Goal: Task Accomplishment & Management: Complete application form

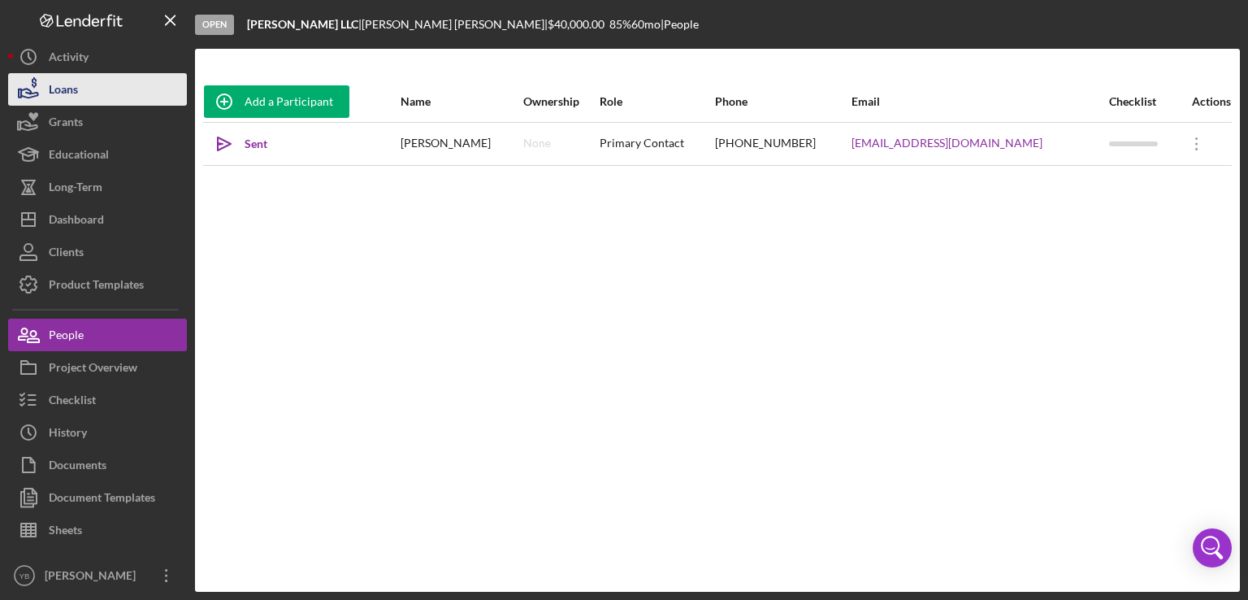
click at [84, 97] on button "Loans" at bounding box center [97, 89] width 179 height 33
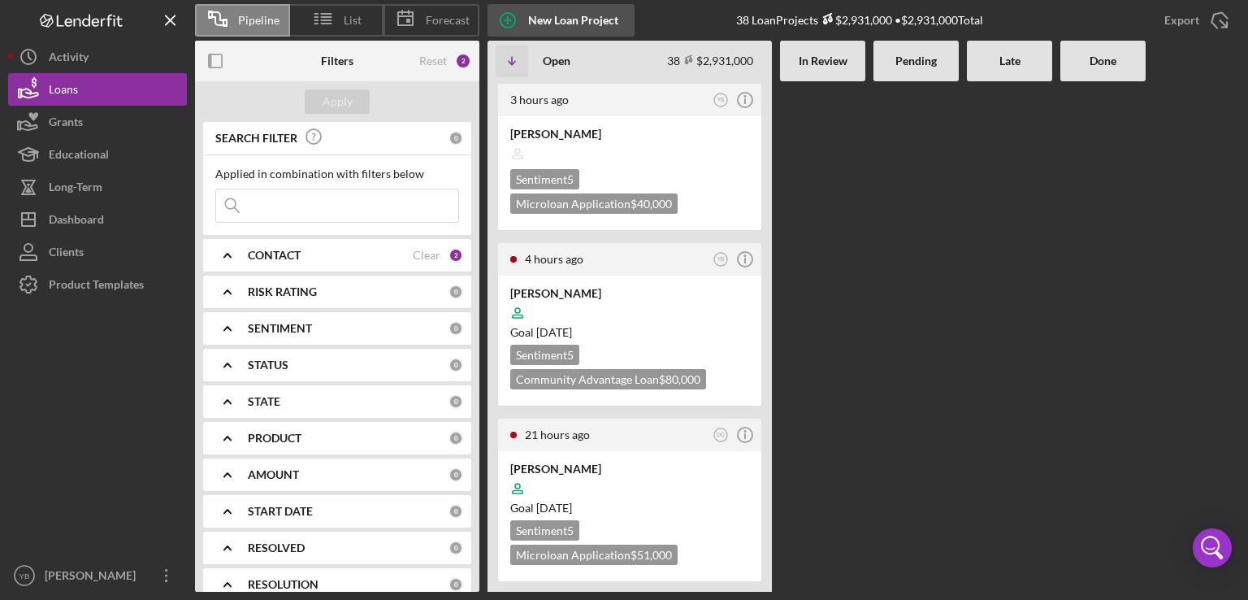
click at [566, 24] on div "New Loan Project" at bounding box center [573, 20] width 90 height 33
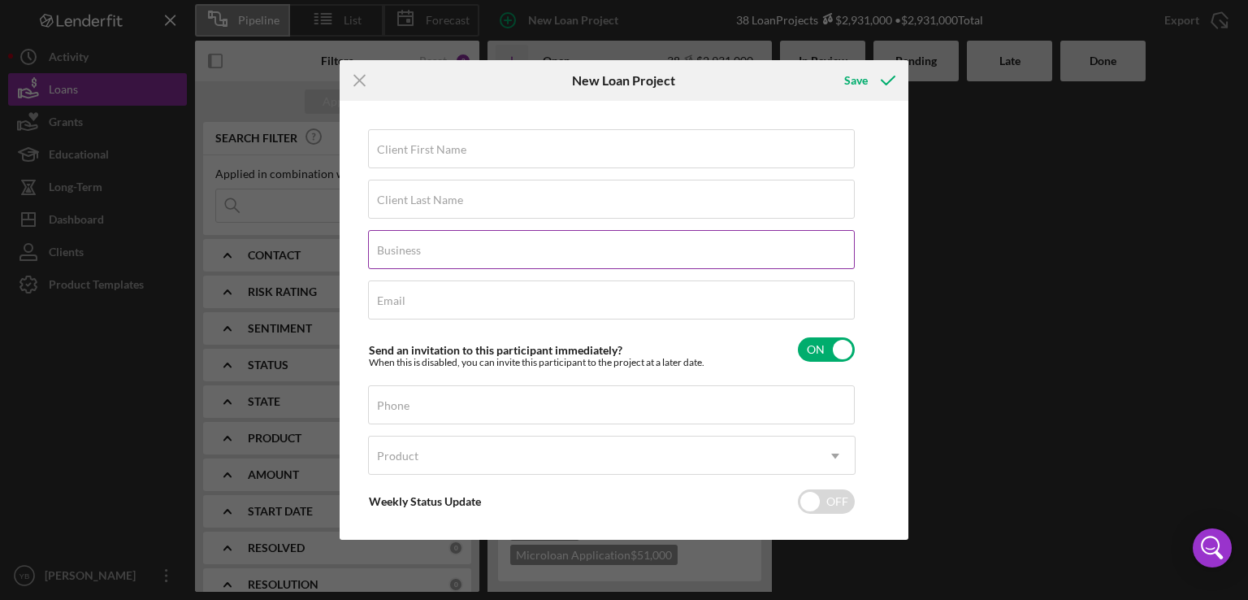
click at [402, 244] on label "Business" at bounding box center [399, 250] width 44 height 13
click at [402, 244] on input "Business" at bounding box center [611, 249] width 487 height 39
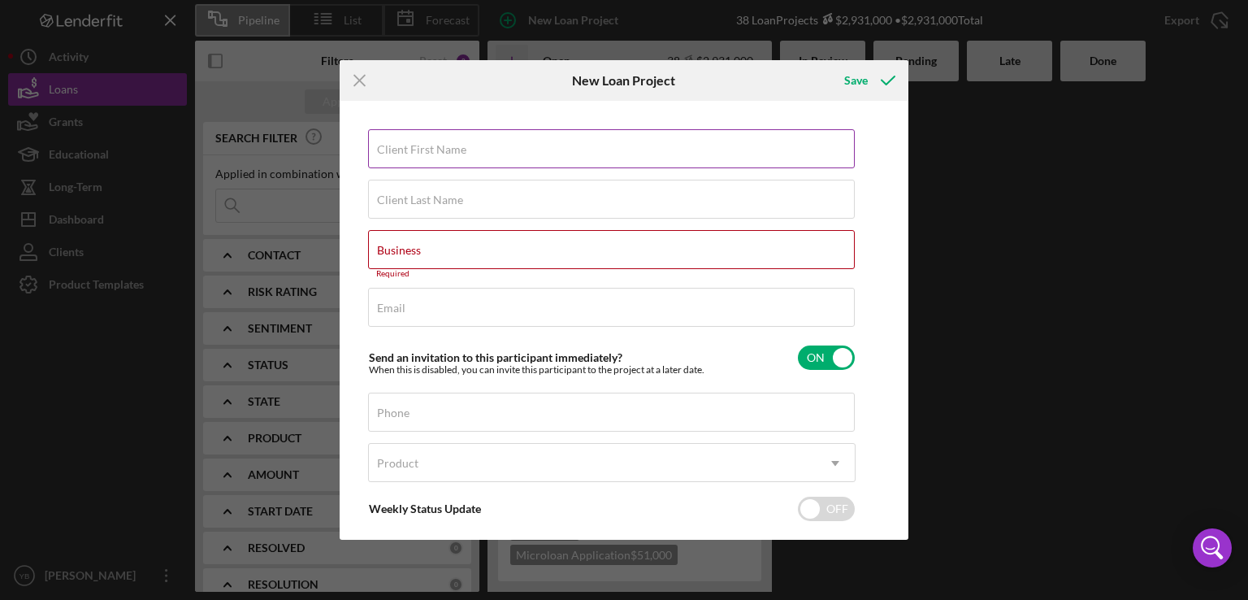
click at [415, 154] on label "Client First Name" at bounding box center [421, 149] width 89 height 13
click at [415, 154] on input "Client First Name" at bounding box center [611, 148] width 487 height 39
paste input "[PERSON_NAME]"
type input "[PERSON_NAME]"
click at [415, 200] on label "Client Last Name" at bounding box center [420, 199] width 86 height 13
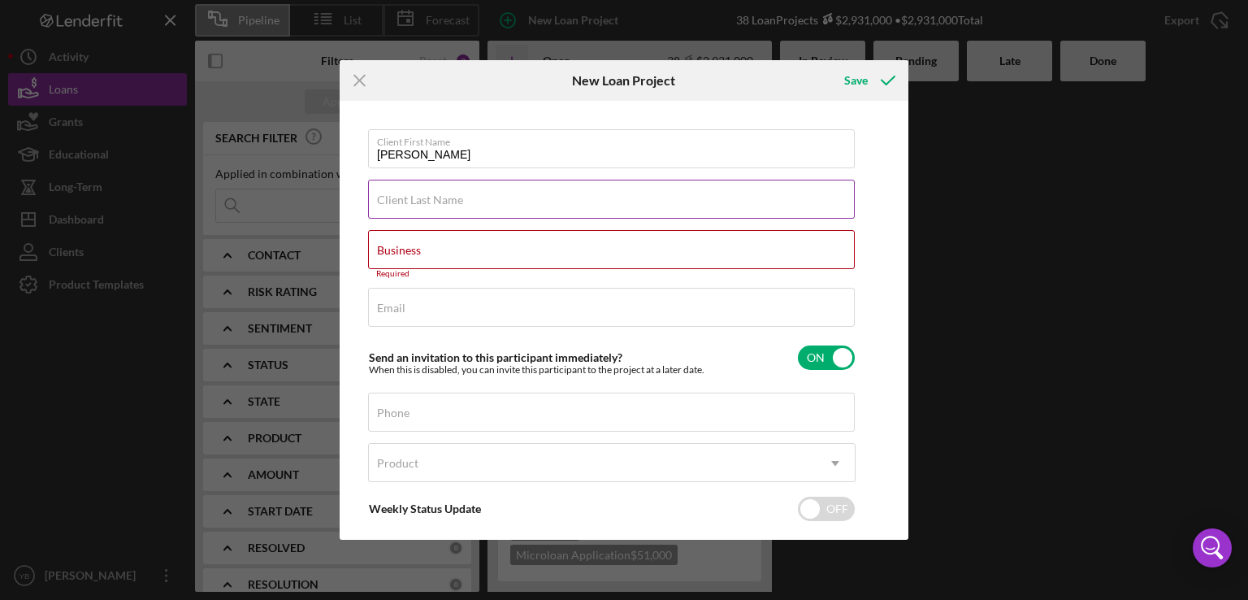
click at [415, 200] on input "Client Last Name" at bounding box center [611, 199] width 487 height 39
type input "[PERSON_NAME]"
click at [512, 152] on input "[PERSON_NAME]" at bounding box center [611, 148] width 487 height 39
type input "[PERSON_NAME]"
click at [471, 254] on input "Business" at bounding box center [611, 249] width 487 height 39
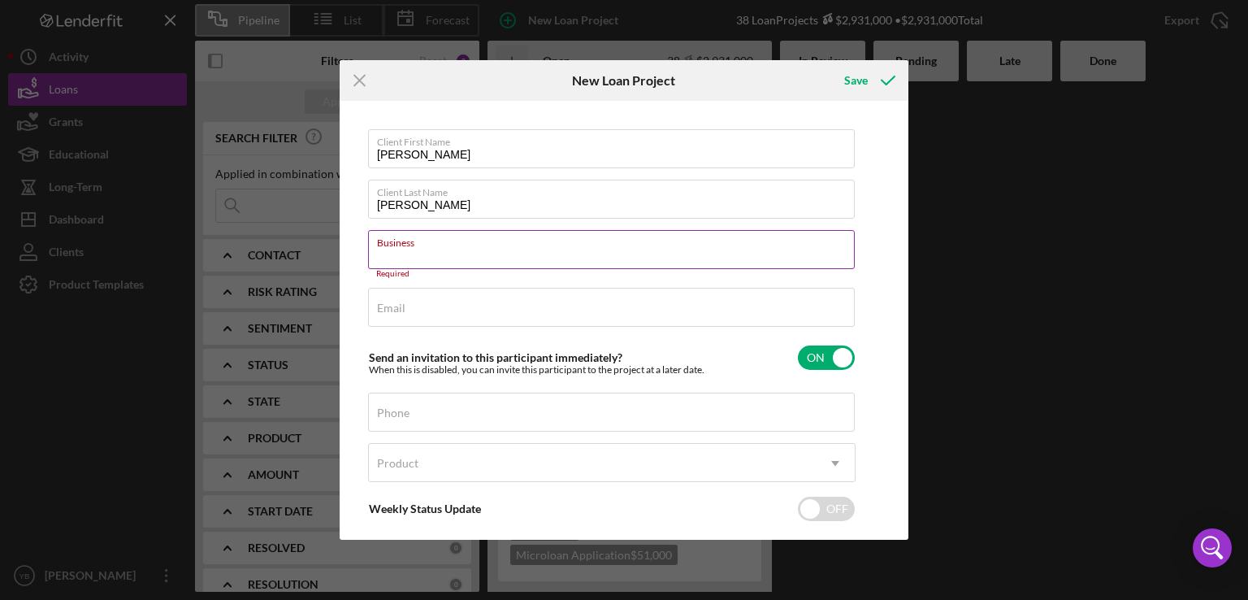
click at [423, 254] on input "Business" at bounding box center [611, 249] width 487 height 39
paste input "KBJ CONTRACTORS SERVICES CORP"
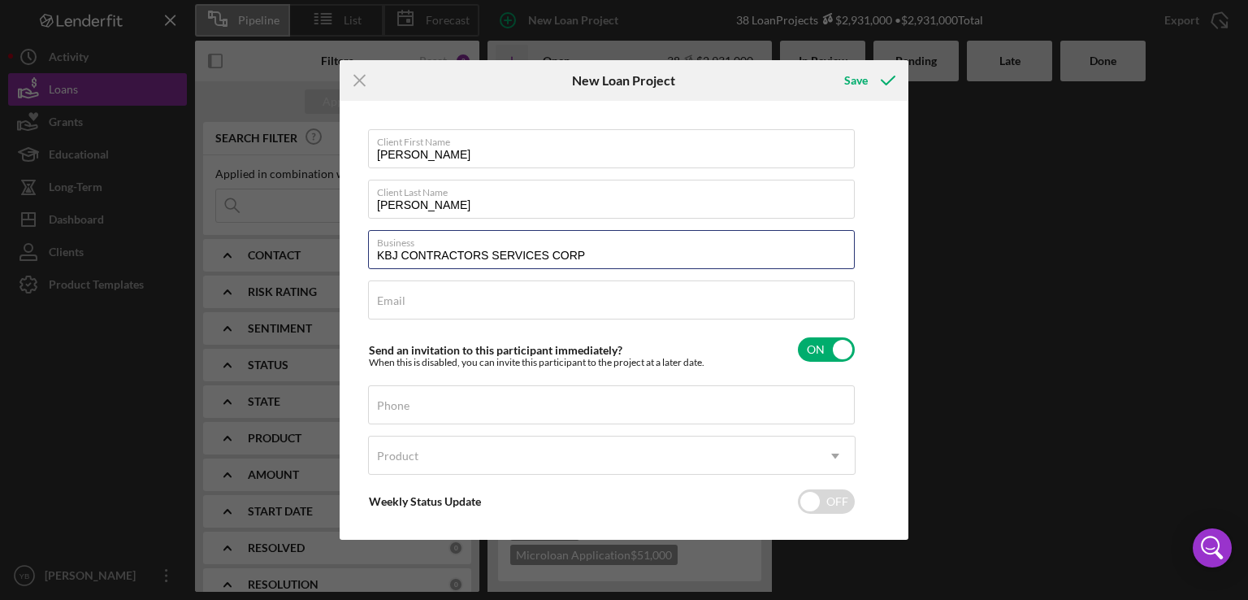
type input "KBJ CONTRACTORS SERVICES CORP"
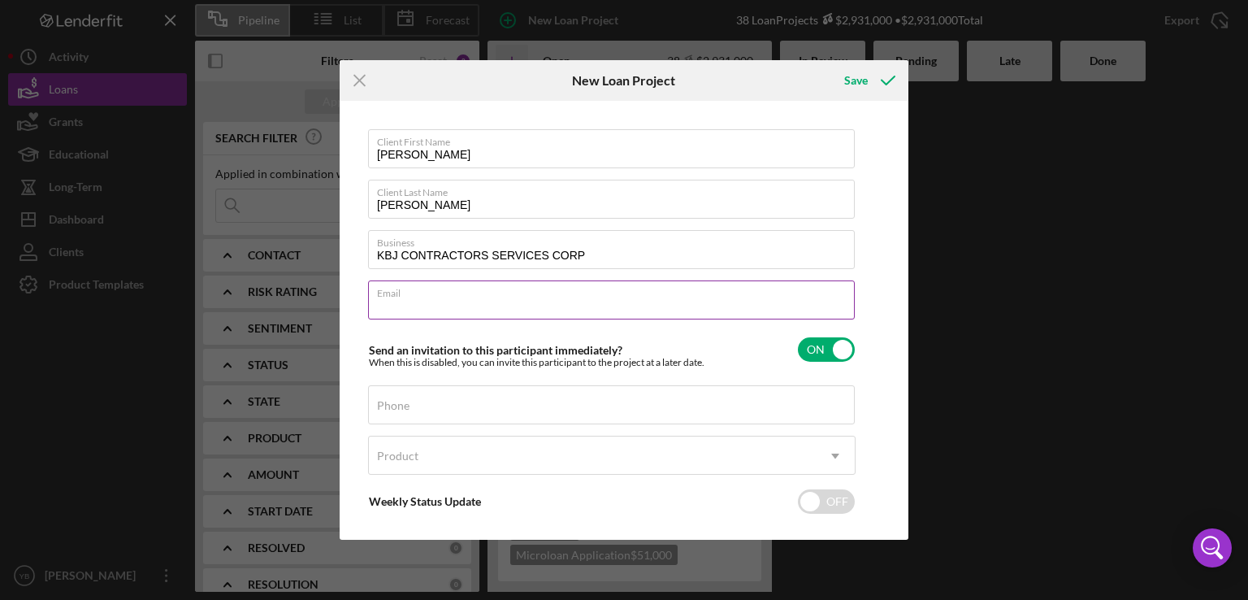
click at [416, 302] on input "Email" at bounding box center [611, 299] width 487 height 39
paste input "[EMAIL_ADDRESS][DOMAIN_NAME]"
type input "[EMAIL_ADDRESS][DOMAIN_NAME]"
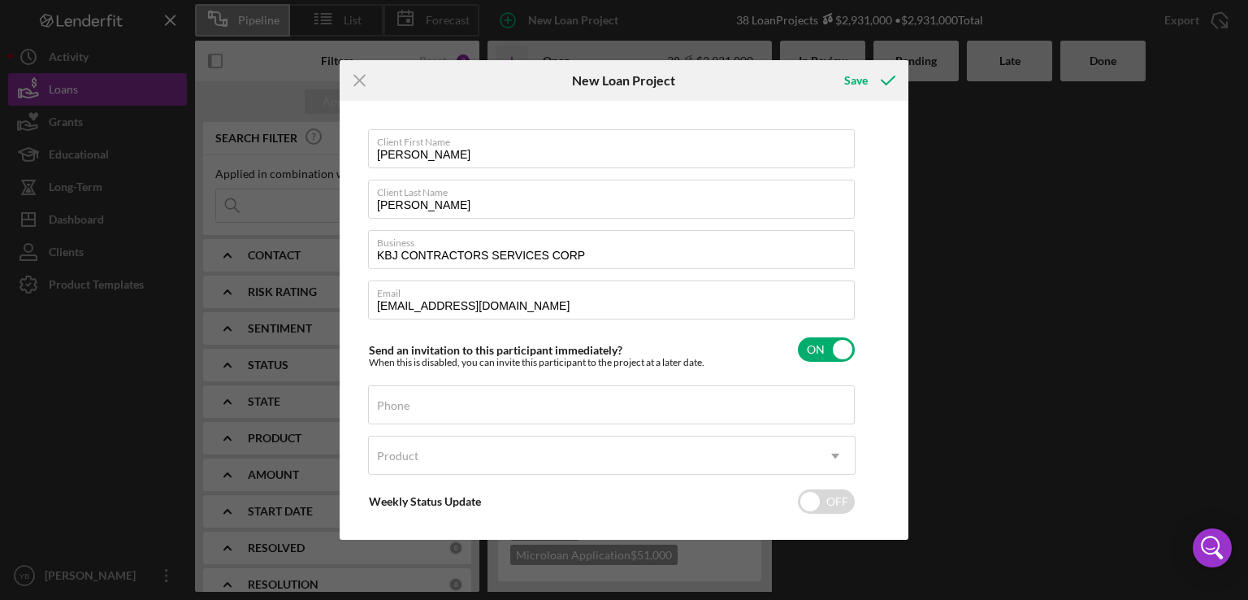
click at [992, 397] on div "Icon/Menu Close New Loan Project Save Client First Name [PERSON_NAME] Client La…" at bounding box center [624, 300] width 1248 height 600
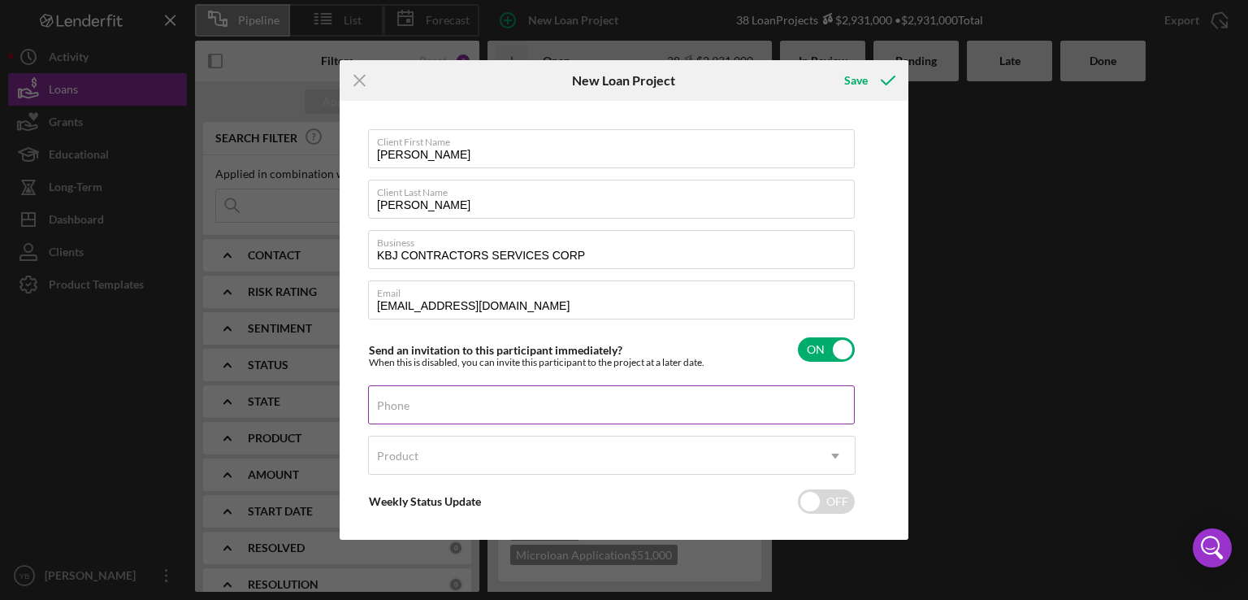
click at [481, 410] on input "Phone" at bounding box center [611, 404] width 487 height 39
type input "[PHONE_NUMBER]"
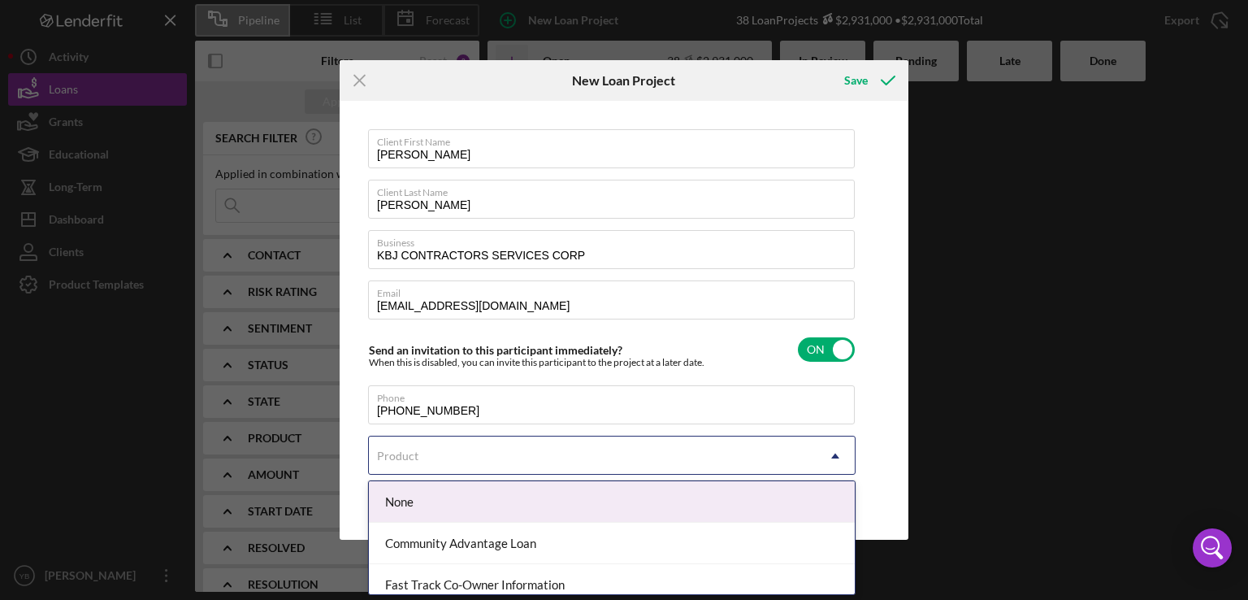
click at [588, 447] on div "Product" at bounding box center [592, 455] width 447 height 37
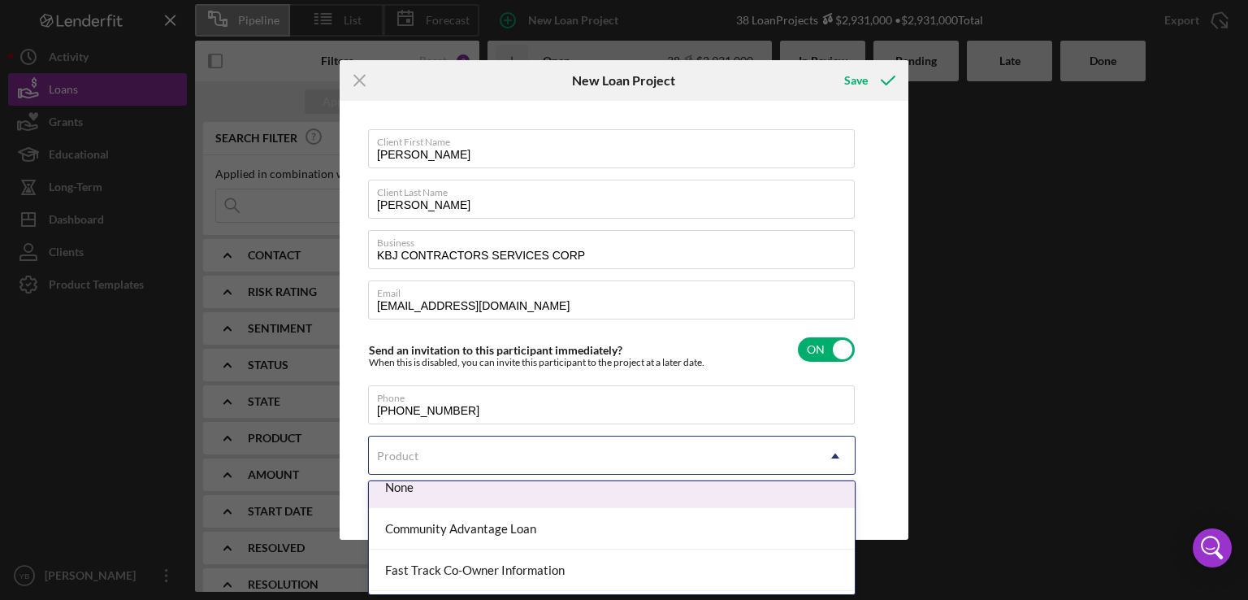
scroll to position [3, 0]
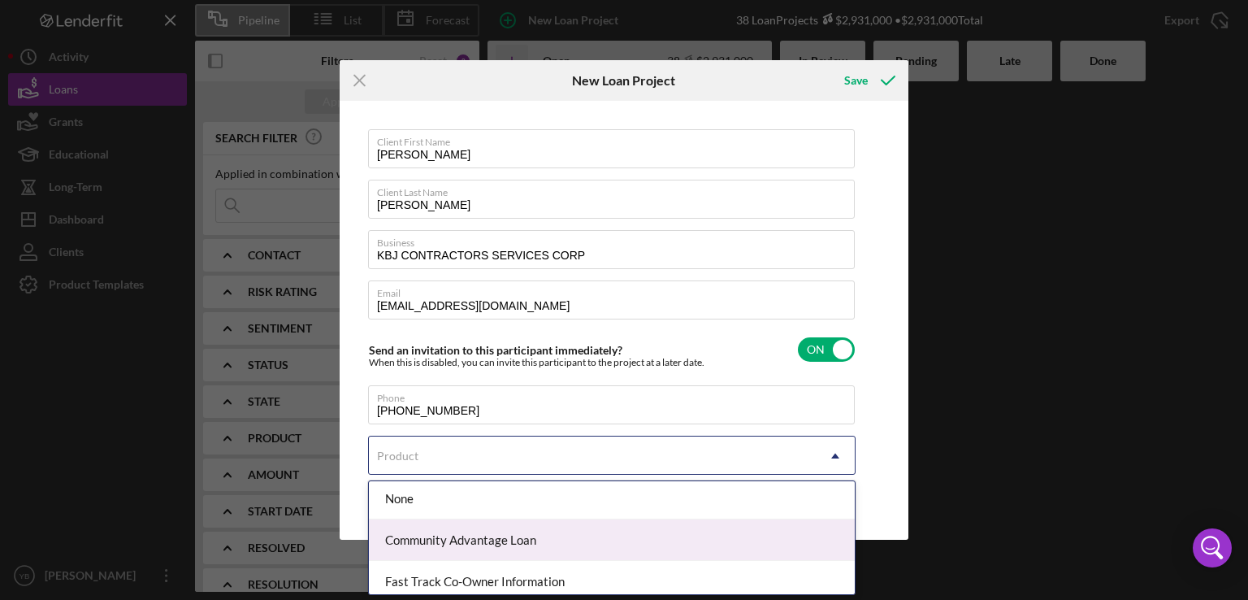
click at [461, 540] on div "Community Advantage Loan" at bounding box center [612, 539] width 486 height 41
checkbox input "true"
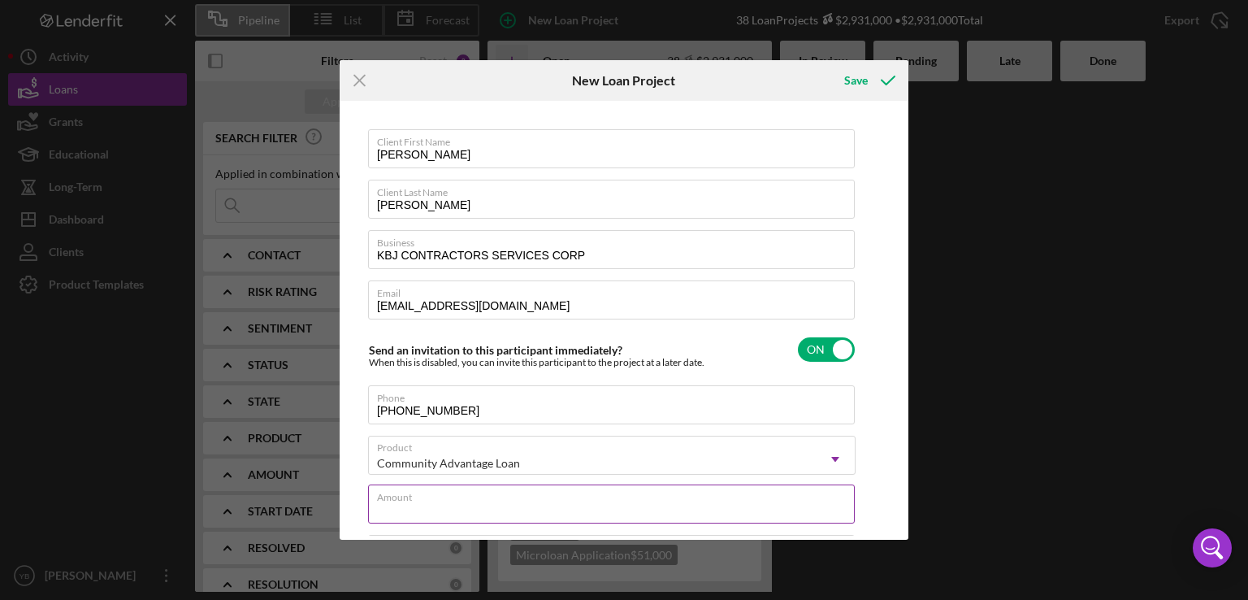
click at [484, 509] on input "Amount" at bounding box center [611, 503] width 487 height 39
type input "$1"
type textarea "Here's a snapshot of information that has been fully approved, as well as the i…"
type input "$10"
type textarea "Here's a snapshot of information that has been fully approved, as well as the i…"
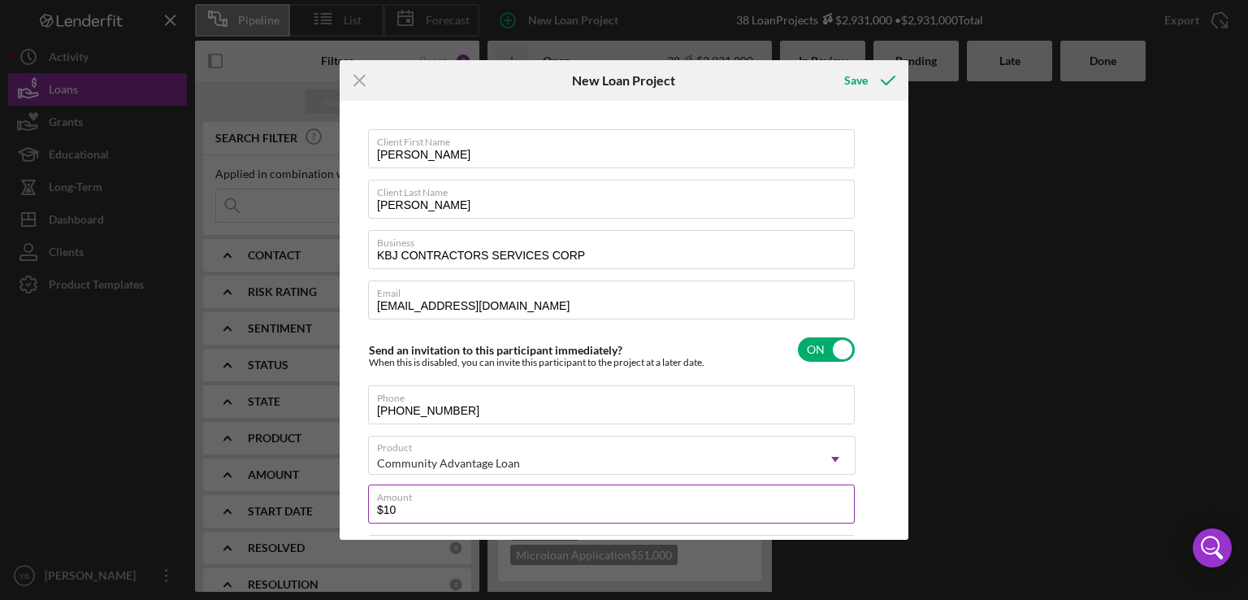
type input "$100"
type textarea "Here's a snapshot of information that has been fully approved, as well as the i…"
type input "$1,000"
type textarea "Here's a snapshot of information that has been fully approved, as well as the i…"
type input "$10,000"
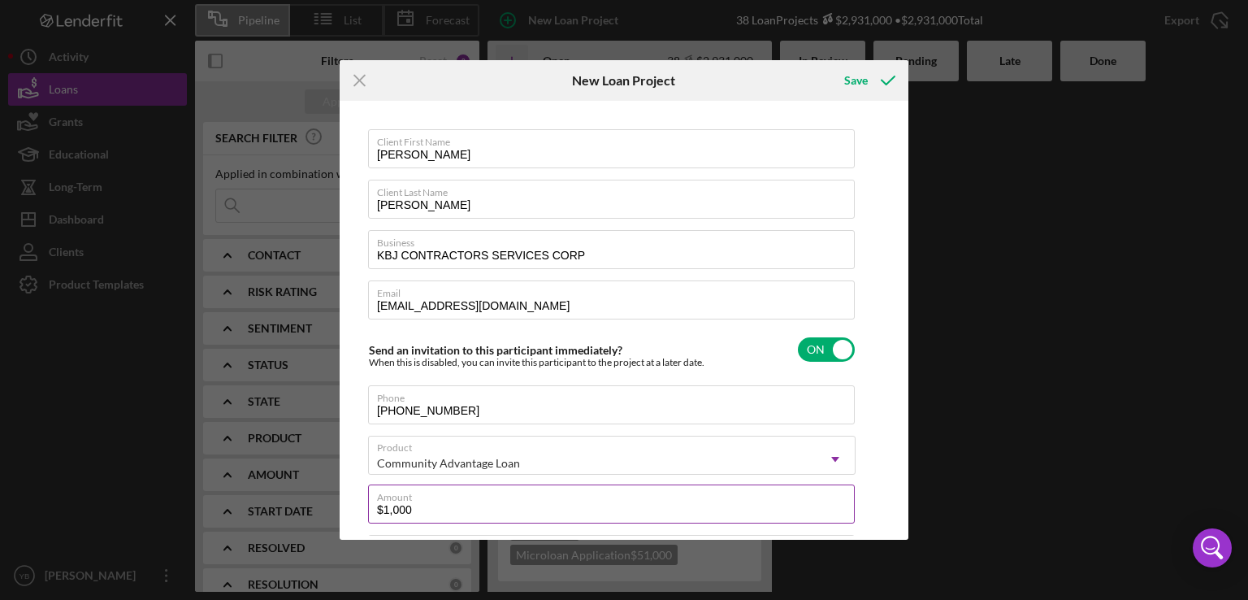
type textarea "Here's a snapshot of information that has been fully approved, as well as the i…"
type input "$100,000"
type textarea "Here's a snapshot of information that has been fully approved, as well as the i…"
type input "$1,000,000"
type textarea "Here's a snapshot of information that has been fully approved, as well as the i…"
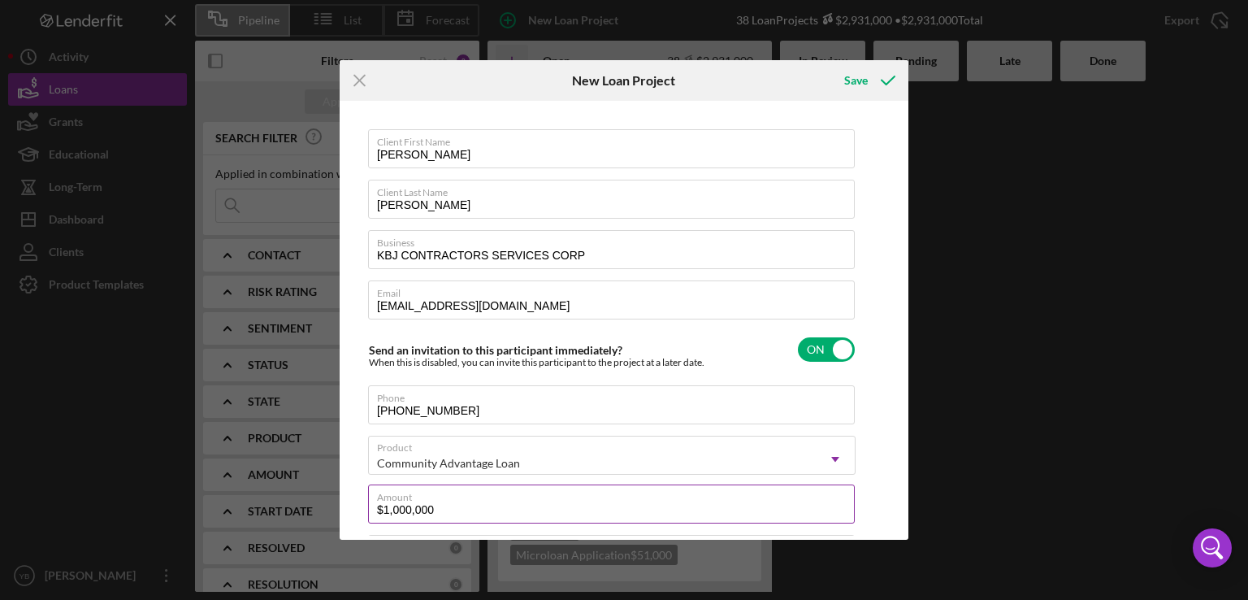
type input "$100,000"
type textarea "Here's a snapshot of information that has been fully approved, as well as the i…"
type input "$100,000"
type textarea "Here's a snapshot of information that has been fully approved, as well as the i…"
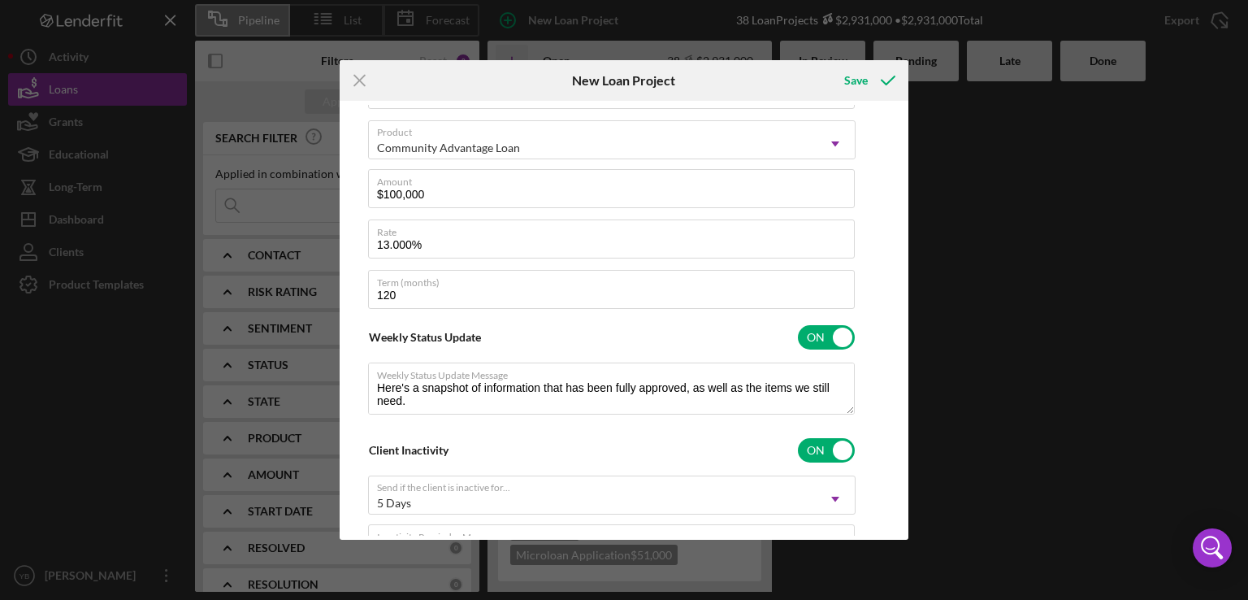
scroll to position [316, 0]
drag, startPoint x: 899, startPoint y: 446, endPoint x: 903, endPoint y: 485, distance: 39.2
click at [903, 485] on div "Client First Name [PERSON_NAME] Client Last Name [PERSON_NAME] Business KBJ CON…" at bounding box center [624, 320] width 561 height 431
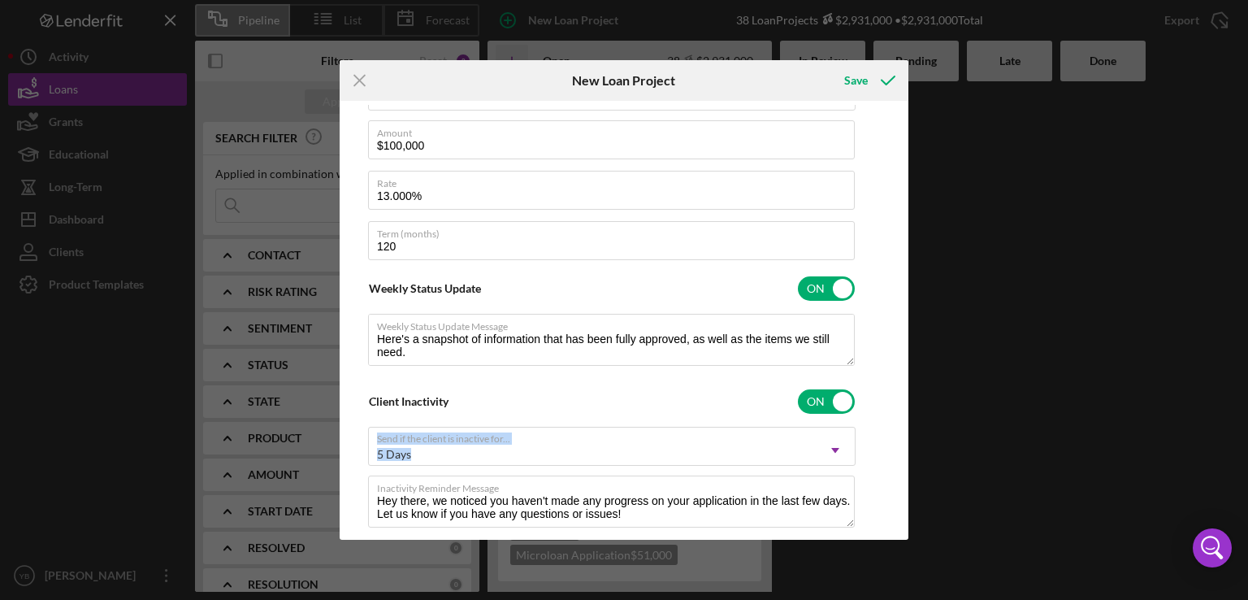
scroll to position [365, 0]
drag, startPoint x: 904, startPoint y: 341, endPoint x: 901, endPoint y: 291, distance: 49.7
click at [901, 291] on div "Client First Name [PERSON_NAME] Client Last Name [PERSON_NAME] Business KBJ CON…" at bounding box center [624, 320] width 561 height 431
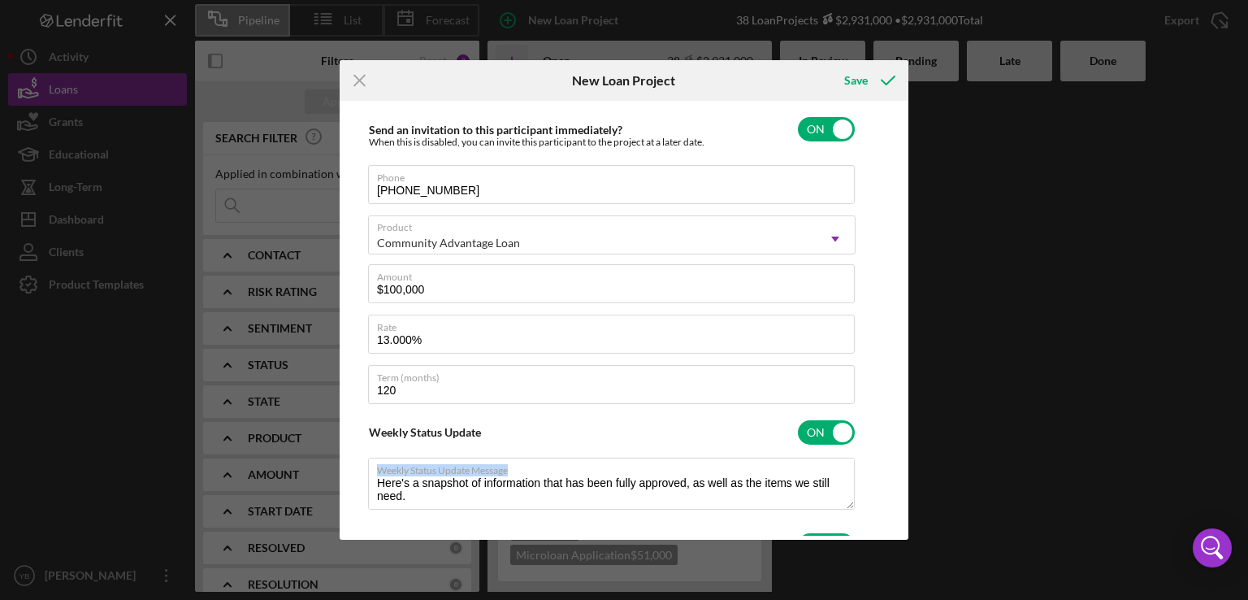
scroll to position [218, 0]
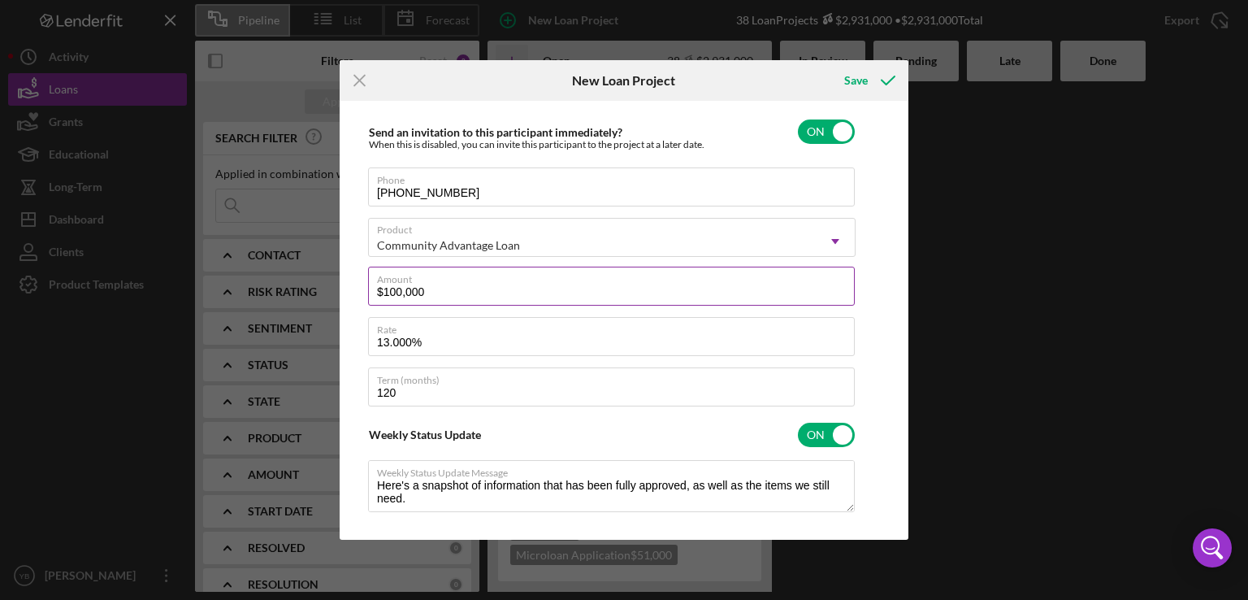
click at [475, 284] on label "Amount" at bounding box center [616, 276] width 478 height 18
click at [475, 284] on input "$100,000" at bounding box center [611, 286] width 487 height 39
type input "$10,000"
type textarea "Here's a snapshot of information that has been fully approved, as well as the i…"
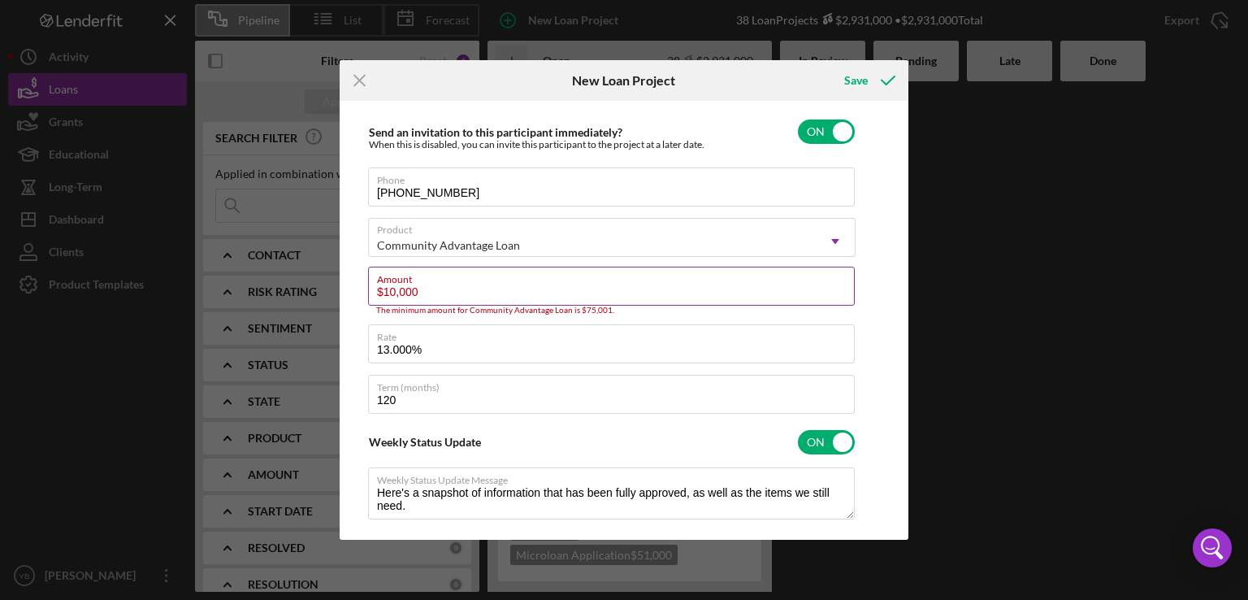
type input "$1,000"
type textarea "Here's a snapshot of information that has been fully approved, as well as the i…"
type input "$100"
type textarea "Here's a snapshot of information that has been fully approved, as well as the i…"
type input "$10"
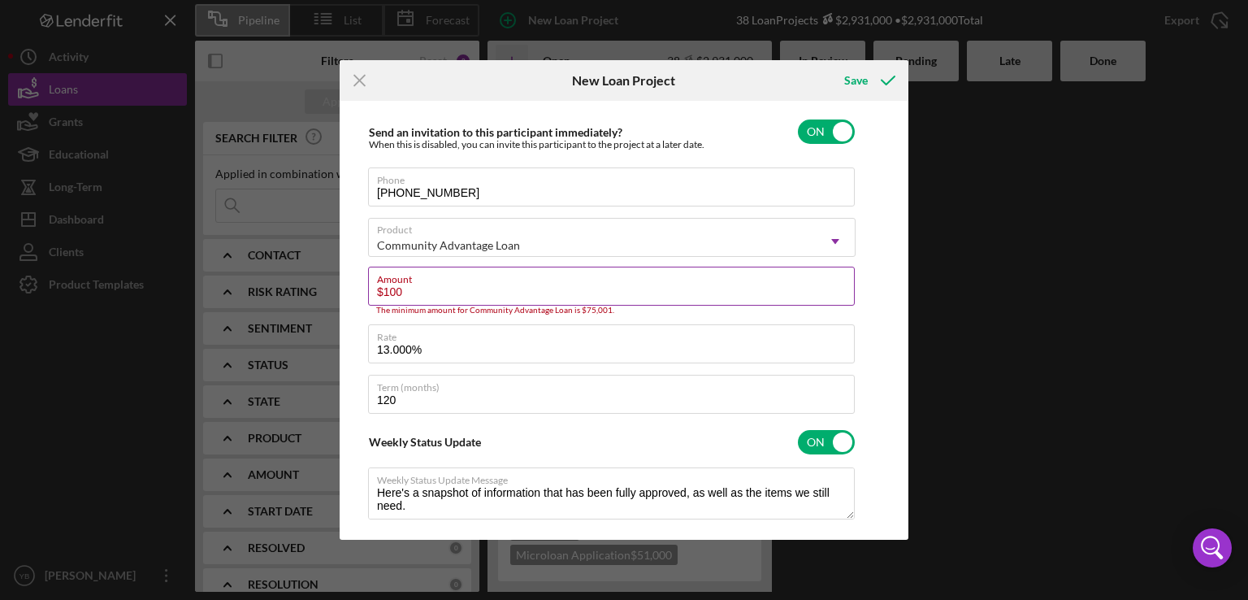
type textarea "Here's a snapshot of information that has been fully approved, as well as the i…"
type input "$1"
type textarea "Here's a snapshot of information that has been fully approved, as well as the i…"
type input "$7"
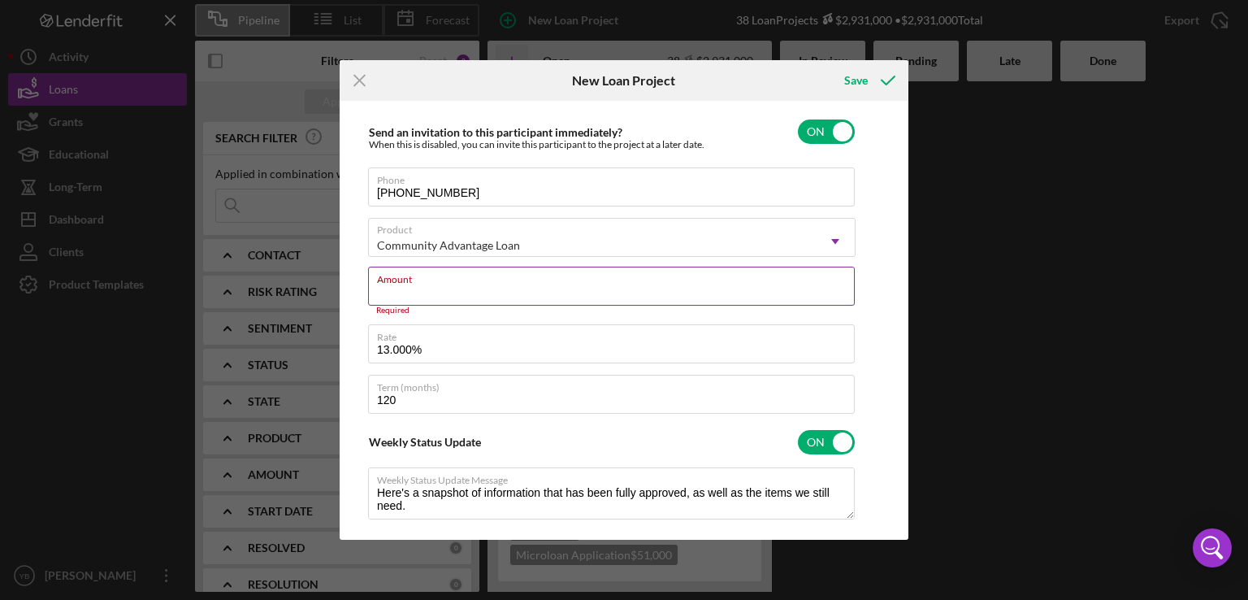
type textarea "Here's a snapshot of information that has been fully approved, as well as the i…"
type input "$75"
type textarea "Here's a snapshot of information that has been fully approved, as well as the i…"
type input "$750"
type textarea "Here's a snapshot of information that has been fully approved, as well as the i…"
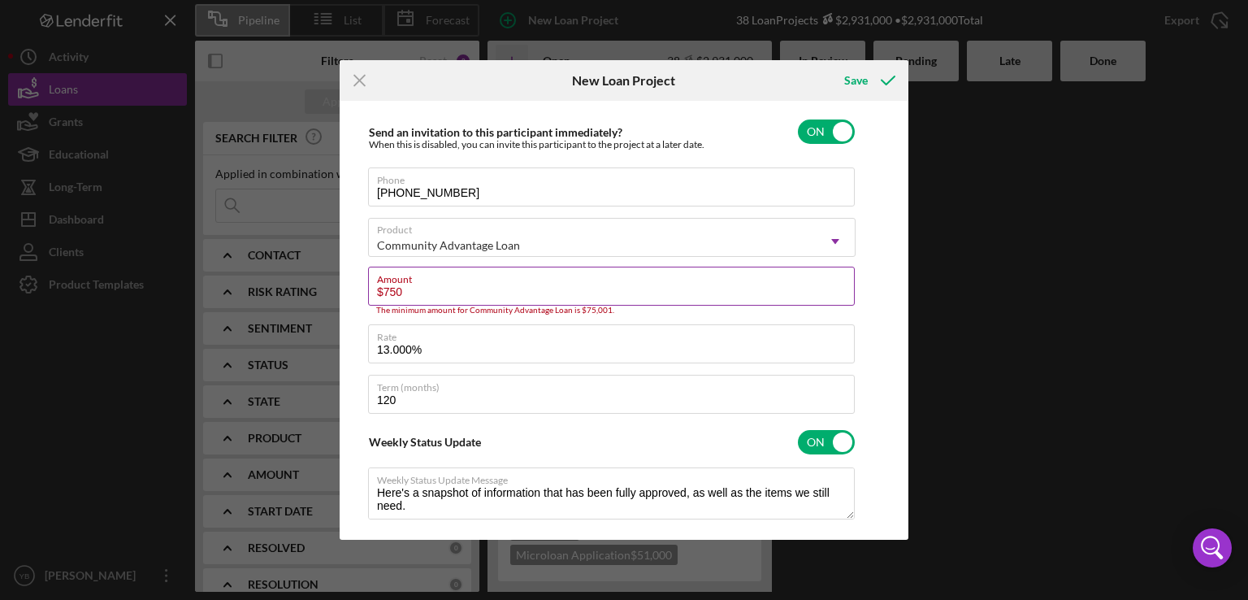
type input "$7,500"
type textarea "Here's a snapshot of information that has been fully approved, as well as the i…"
type input "$75,000"
type textarea "Here's a snapshot of information that has been fully approved, as well as the i…"
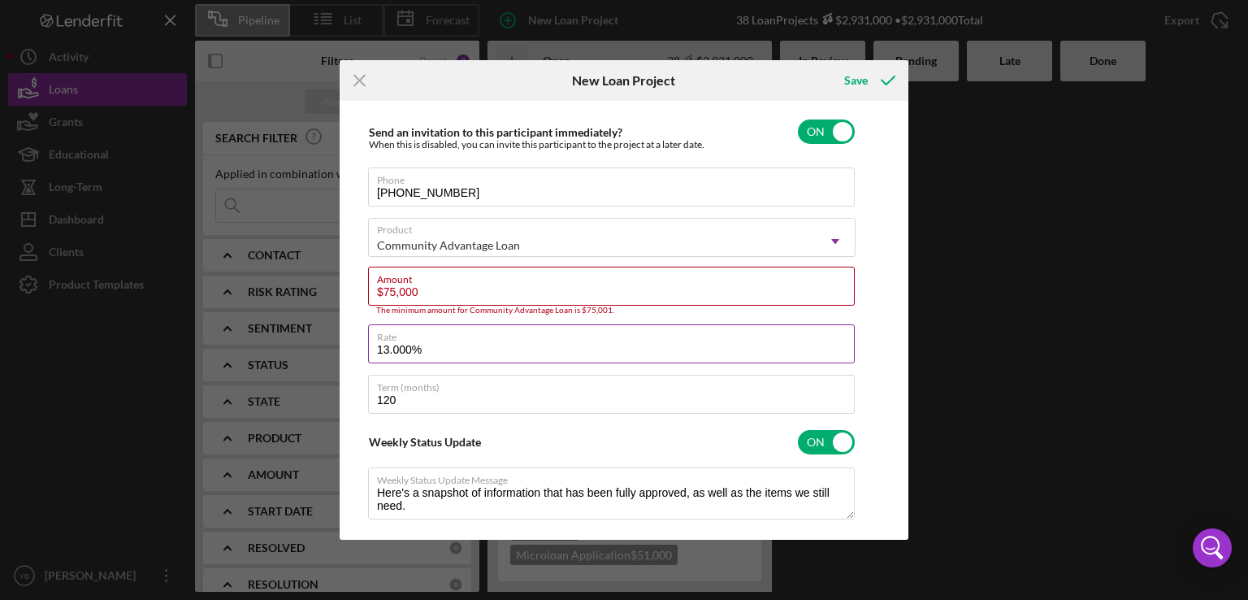
type input "$75,000"
click at [452, 336] on label "Rate" at bounding box center [616, 334] width 478 height 18
click at [452, 336] on input "13.000%" at bounding box center [611, 343] width 487 height 39
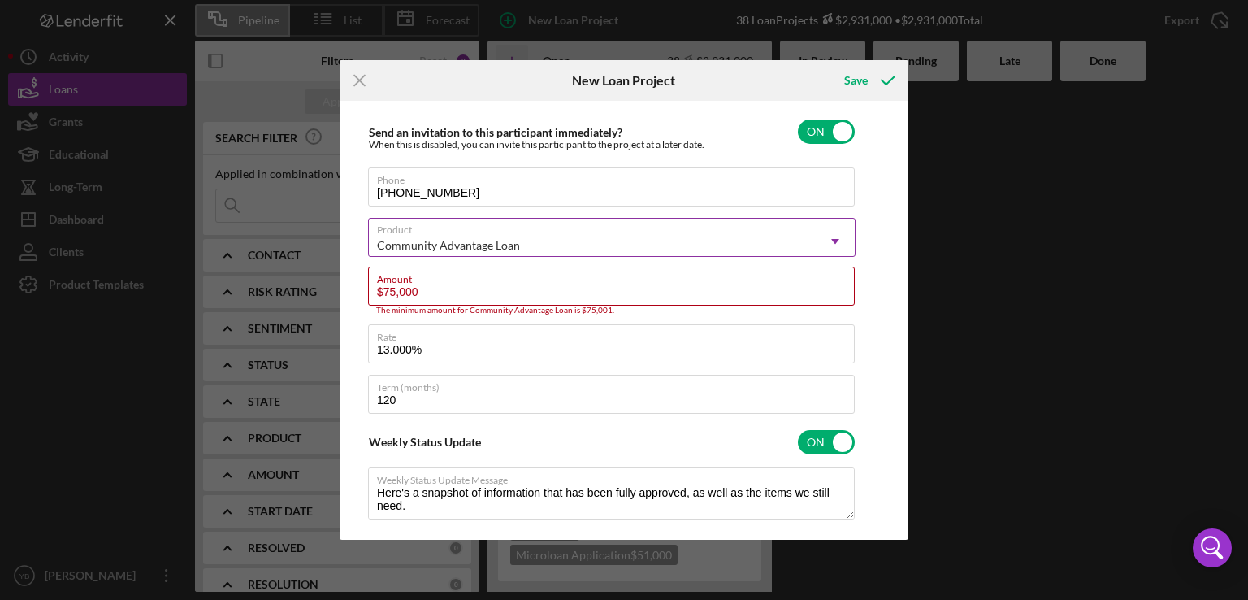
type textarea "Here's a snapshot of information that has been fully approved, as well as the i…"
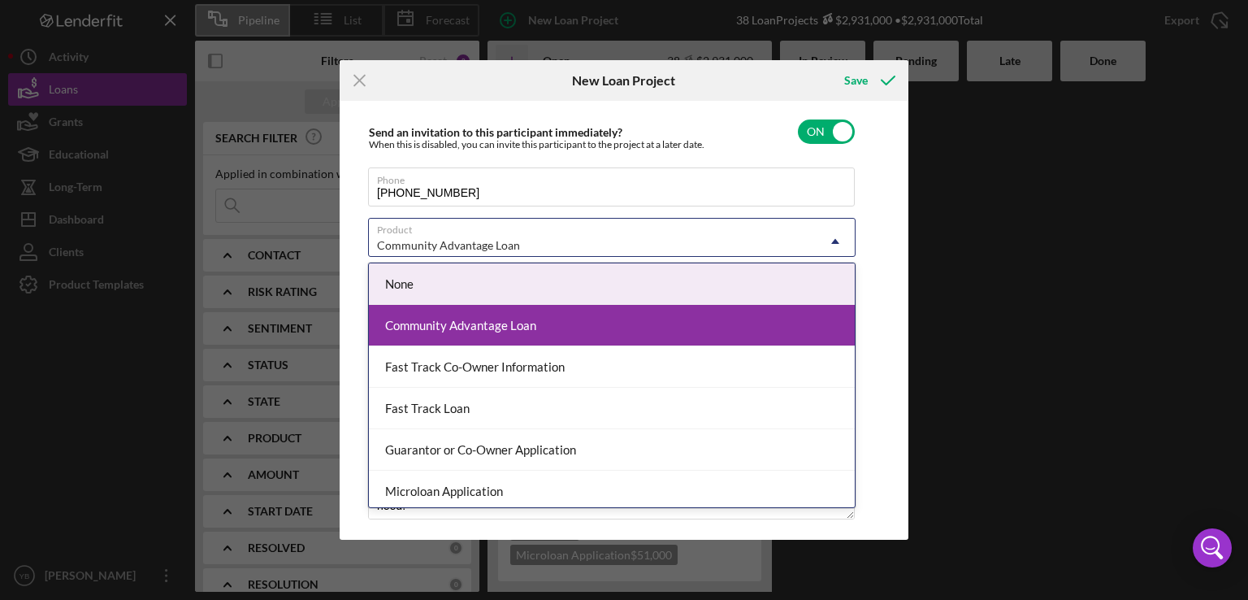
click at [836, 240] on use at bounding box center [835, 241] width 8 height 5
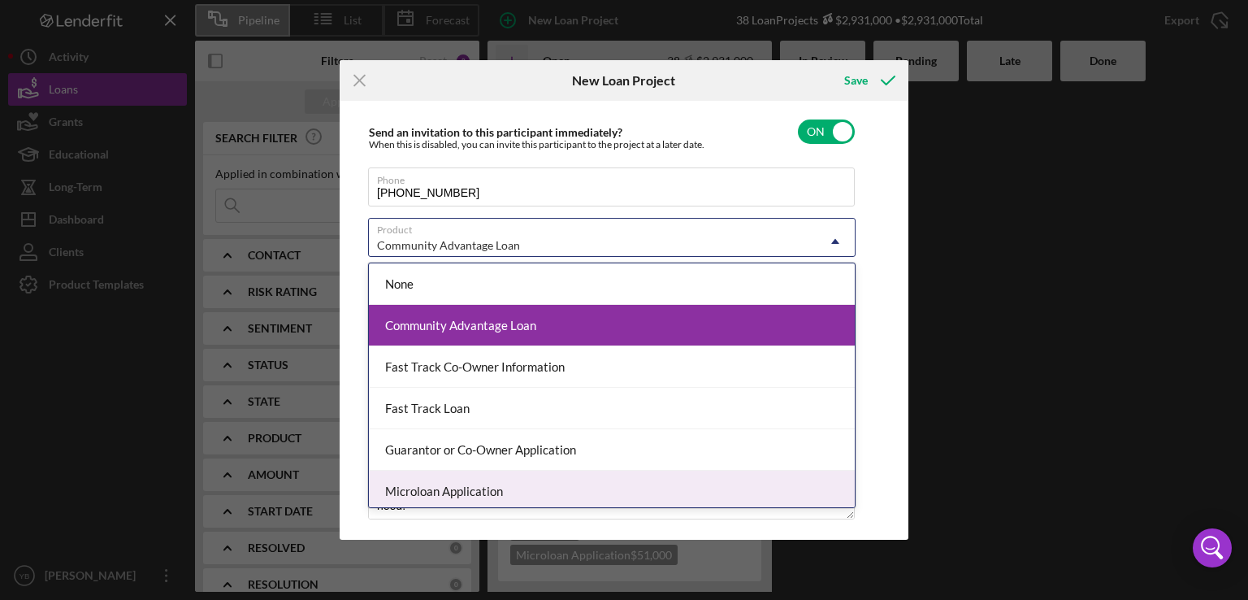
click at [482, 487] on div "Microloan Application" at bounding box center [612, 491] width 486 height 41
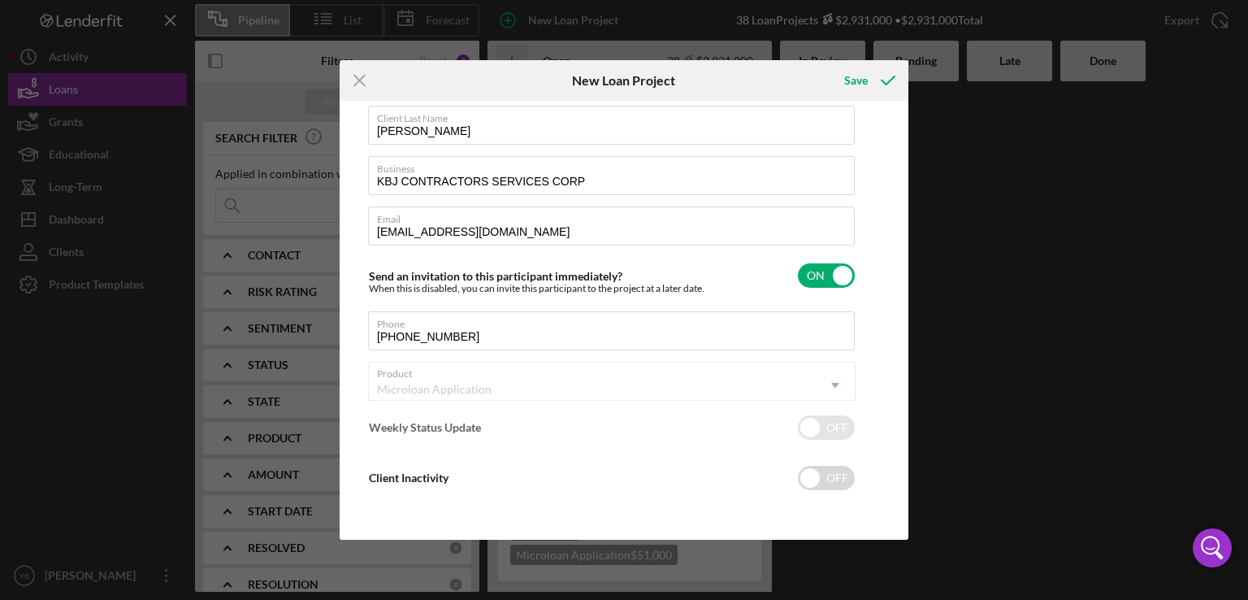
checkbox input "false"
checkbox input "true"
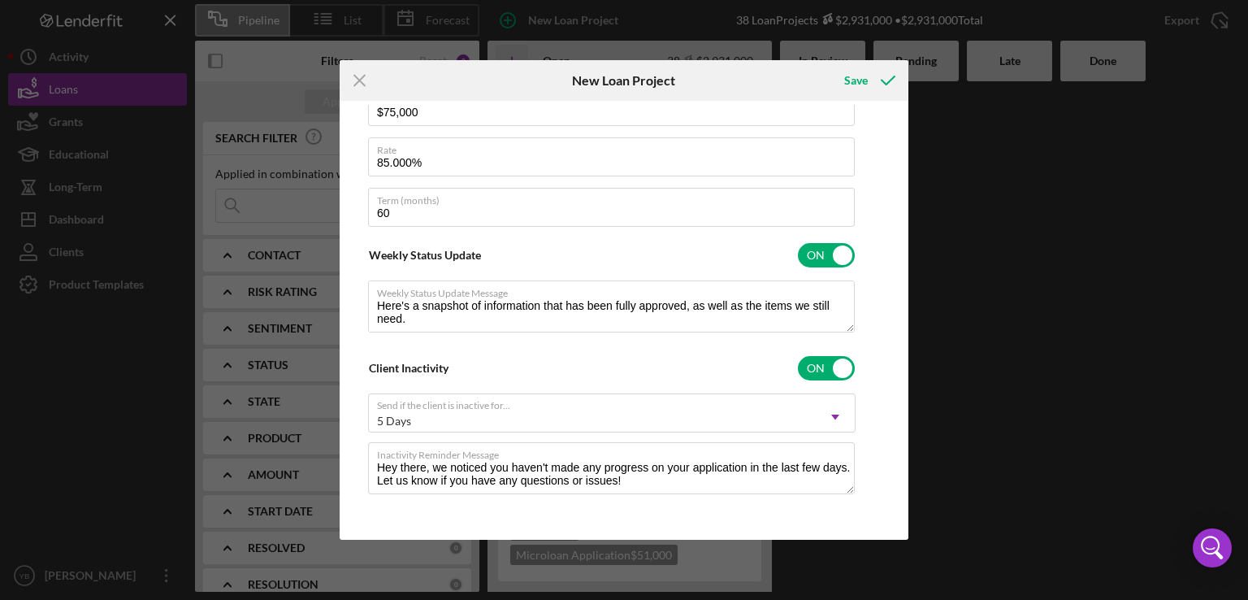
scroll to position [0, 0]
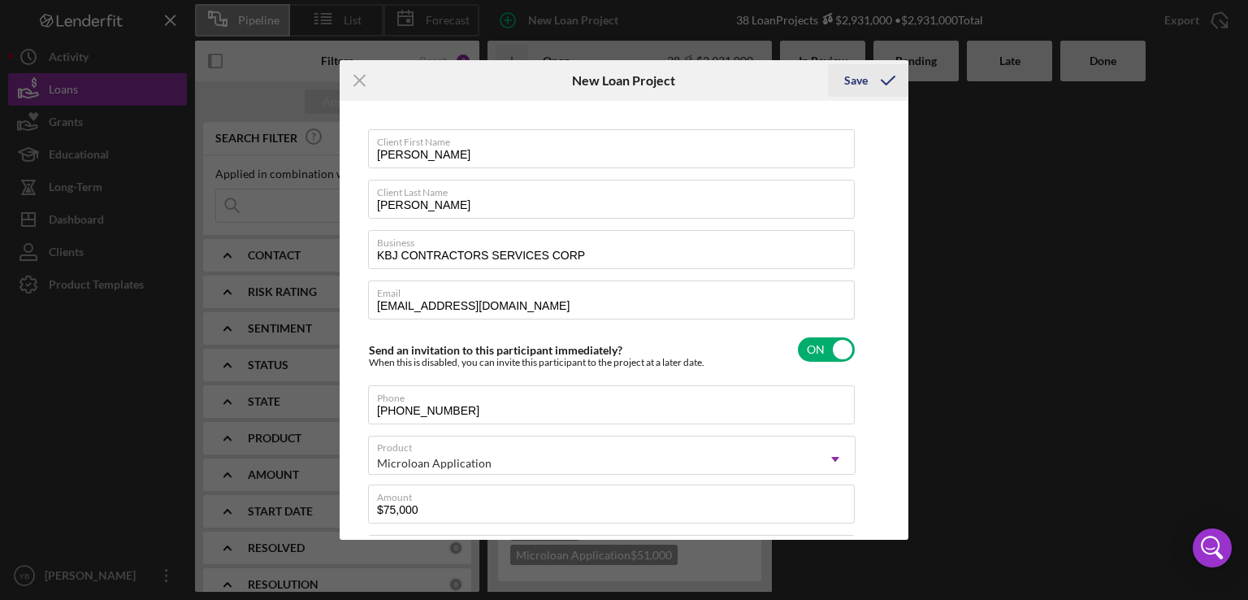
click at [854, 84] on div "Save" at bounding box center [856, 80] width 24 height 33
type textarea "Here's a snapshot of information that has been fully approved, as well as the i…"
checkbox input "false"
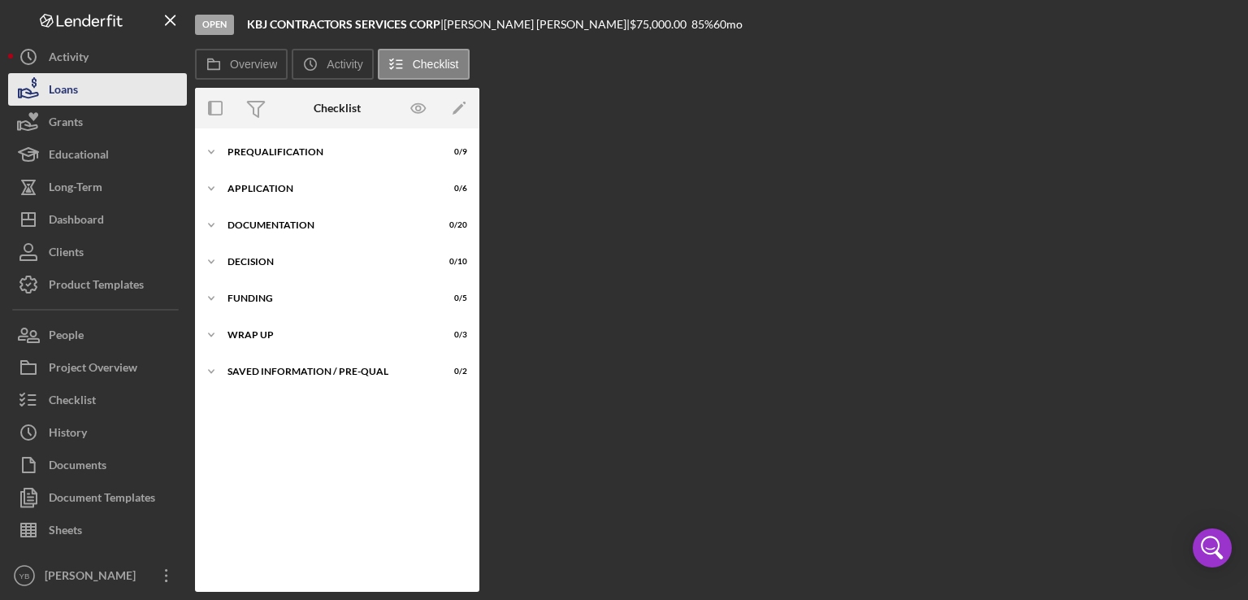
click at [99, 90] on button "Loans" at bounding box center [97, 89] width 179 height 33
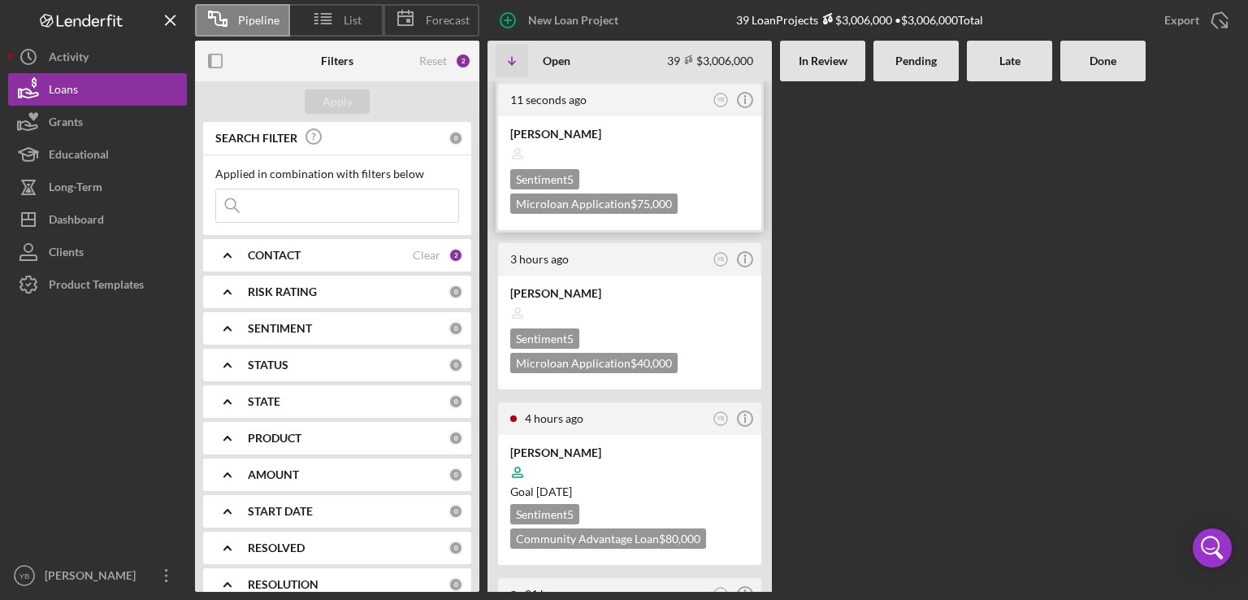
click at [664, 153] on div at bounding box center [629, 153] width 239 height 31
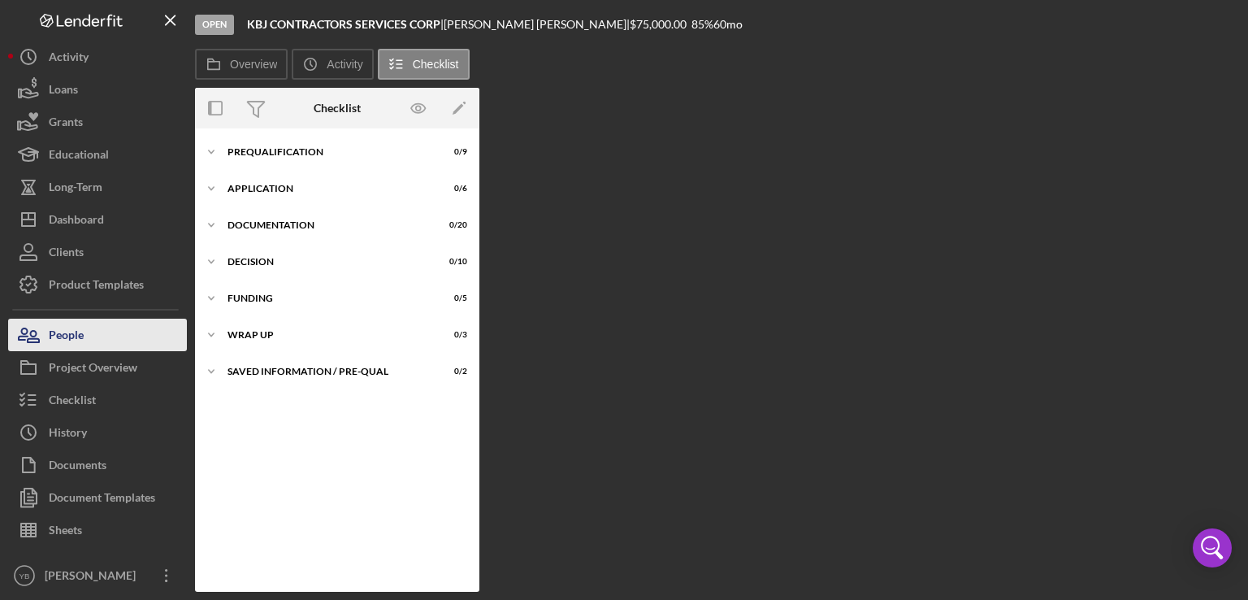
click at [85, 339] on button "People" at bounding box center [97, 335] width 179 height 33
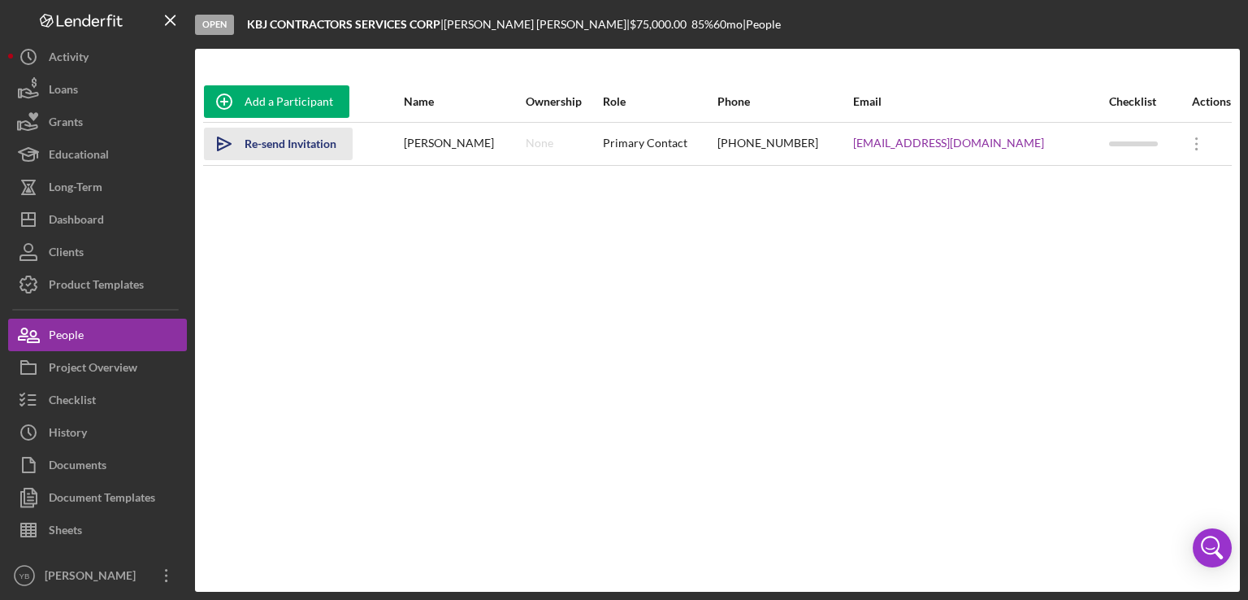
click at [297, 150] on div "Re-send Invitation" at bounding box center [291, 144] width 92 height 33
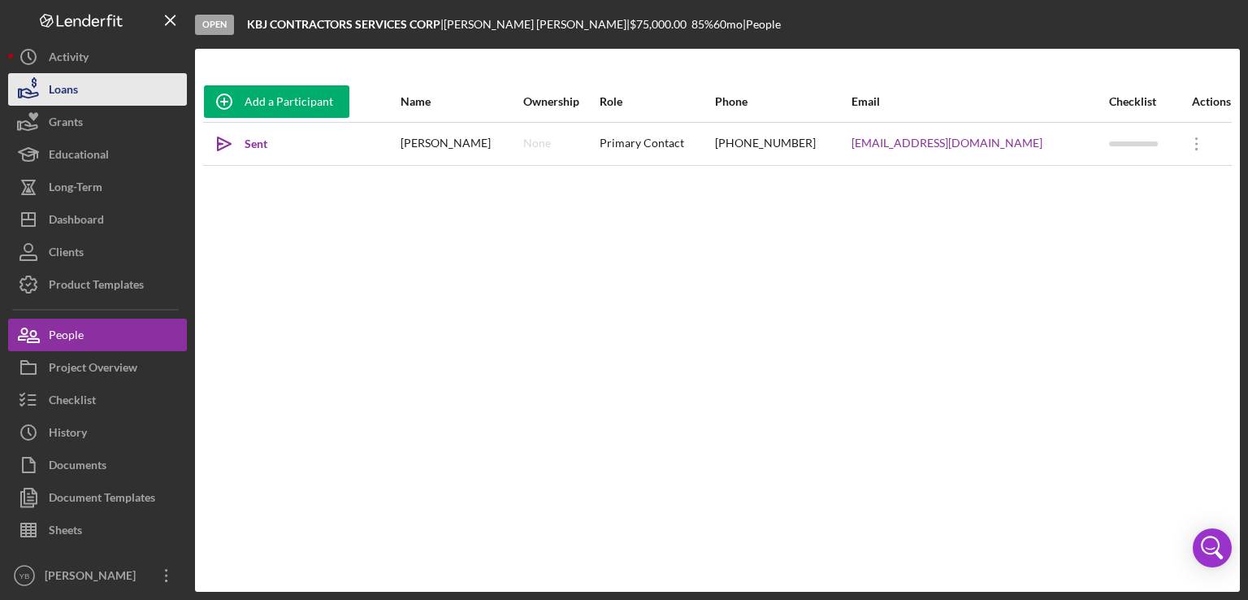
click at [67, 94] on div "Loans" at bounding box center [63, 91] width 29 height 37
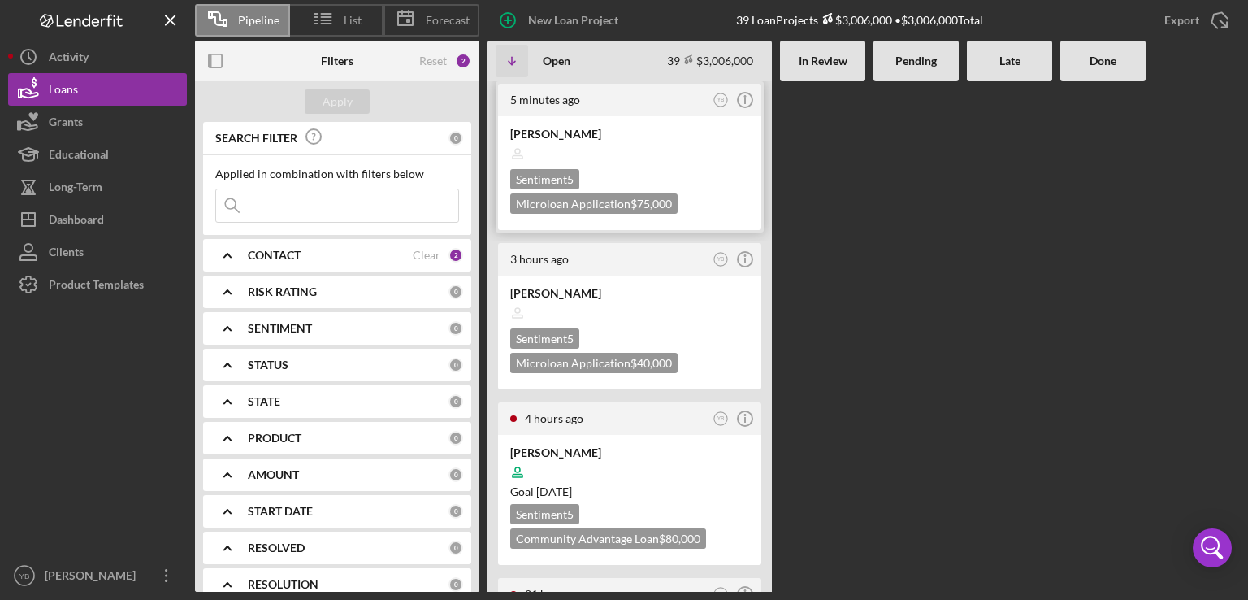
click at [666, 155] on div at bounding box center [629, 153] width 239 height 31
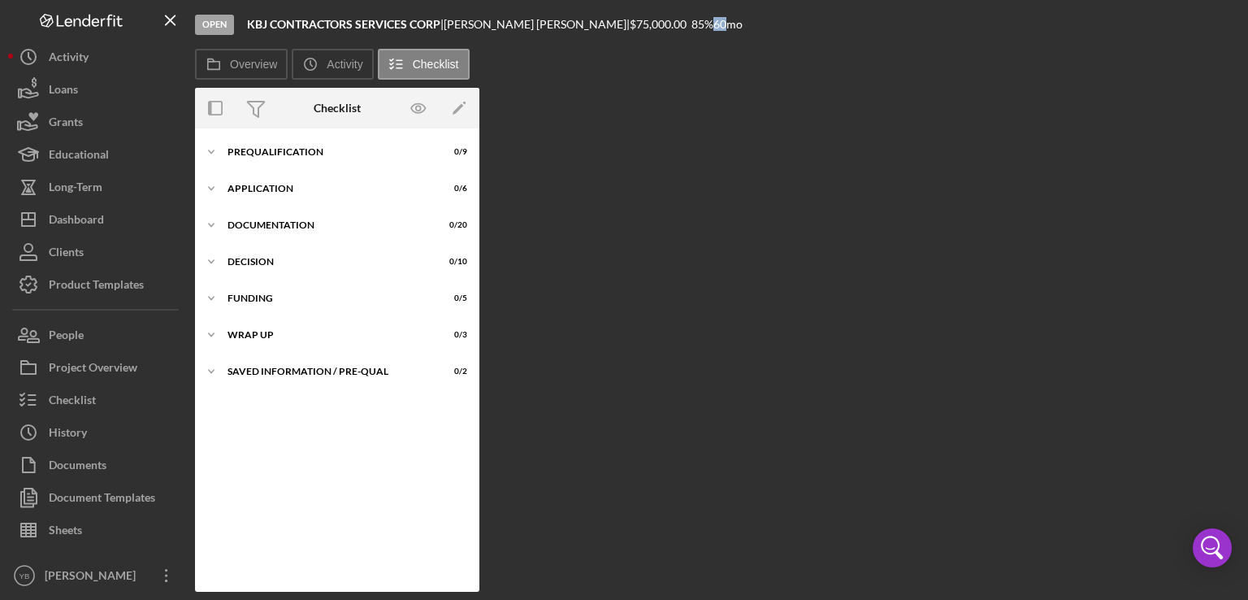
click at [666, 155] on div "Open KBJ CONTRACTORS SERVICES CORP | [PERSON_NAME] | $75,000.00 85 % 60 mo Over…" at bounding box center [717, 296] width 1045 height 592
click at [313, 154] on div "Prequalification" at bounding box center [344, 152] width 232 height 10
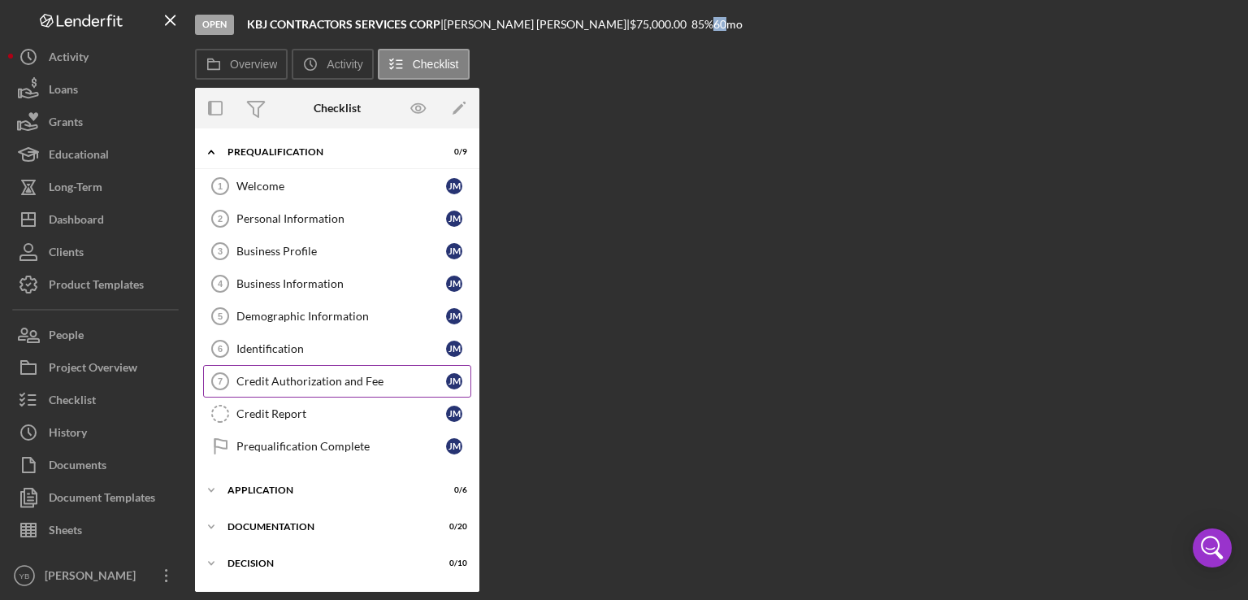
click at [270, 375] on div "Credit Authorization and Fee" at bounding box center [342, 381] width 210 height 13
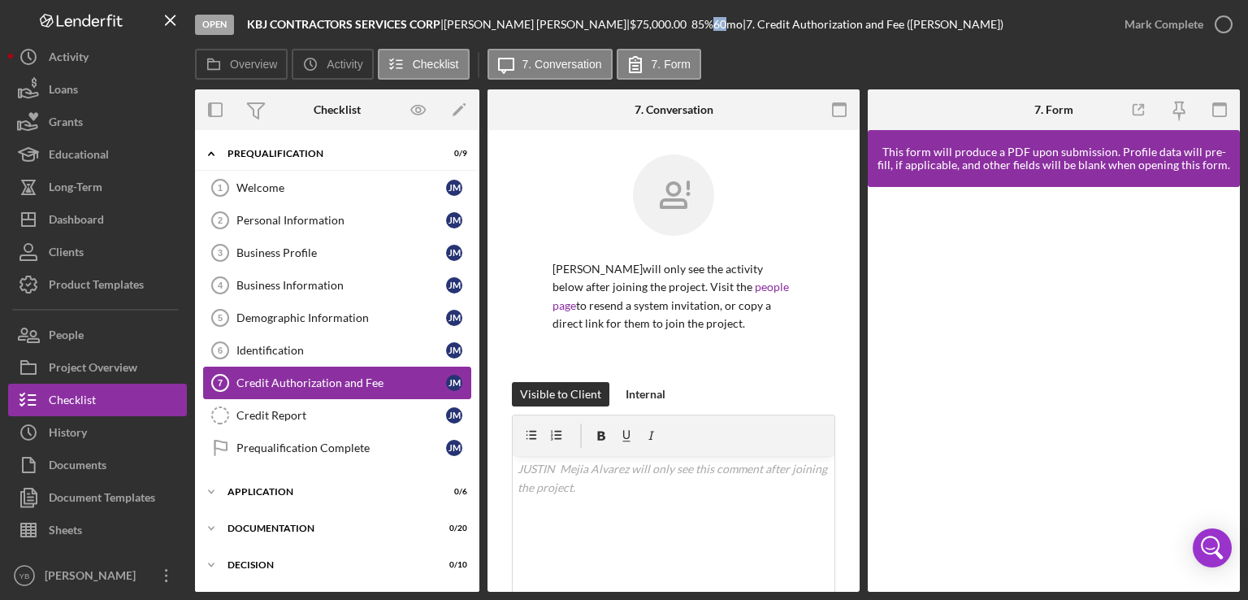
click at [292, 387] on div "Credit Authorization and Fee" at bounding box center [342, 382] width 210 height 13
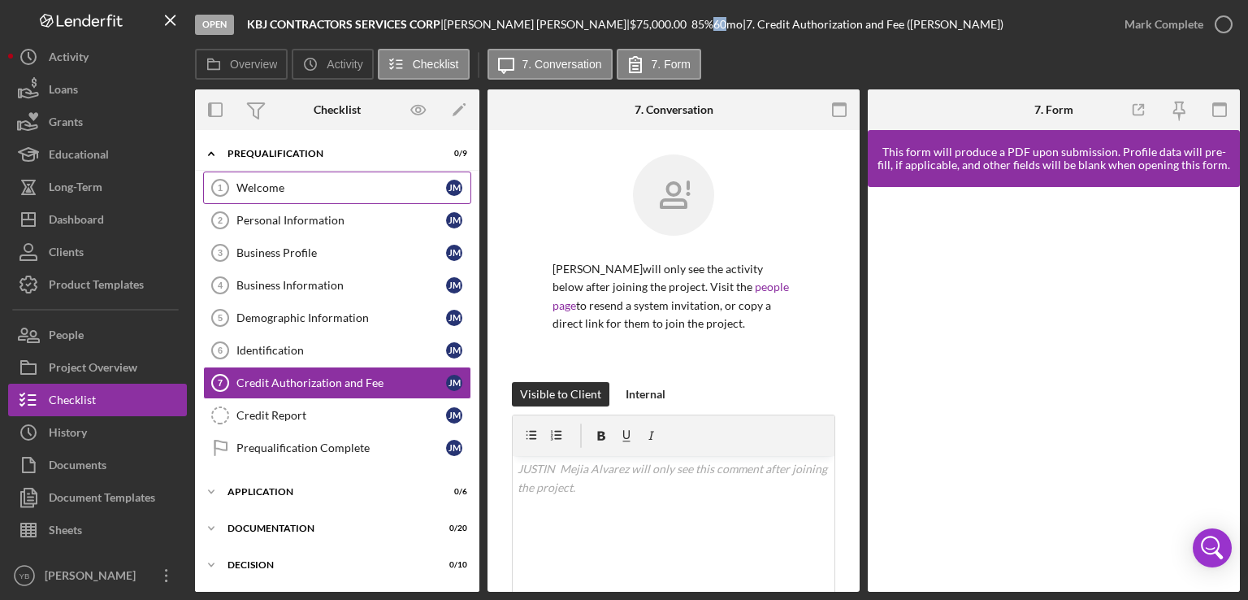
click at [263, 193] on div "Welcome" at bounding box center [342, 187] width 210 height 13
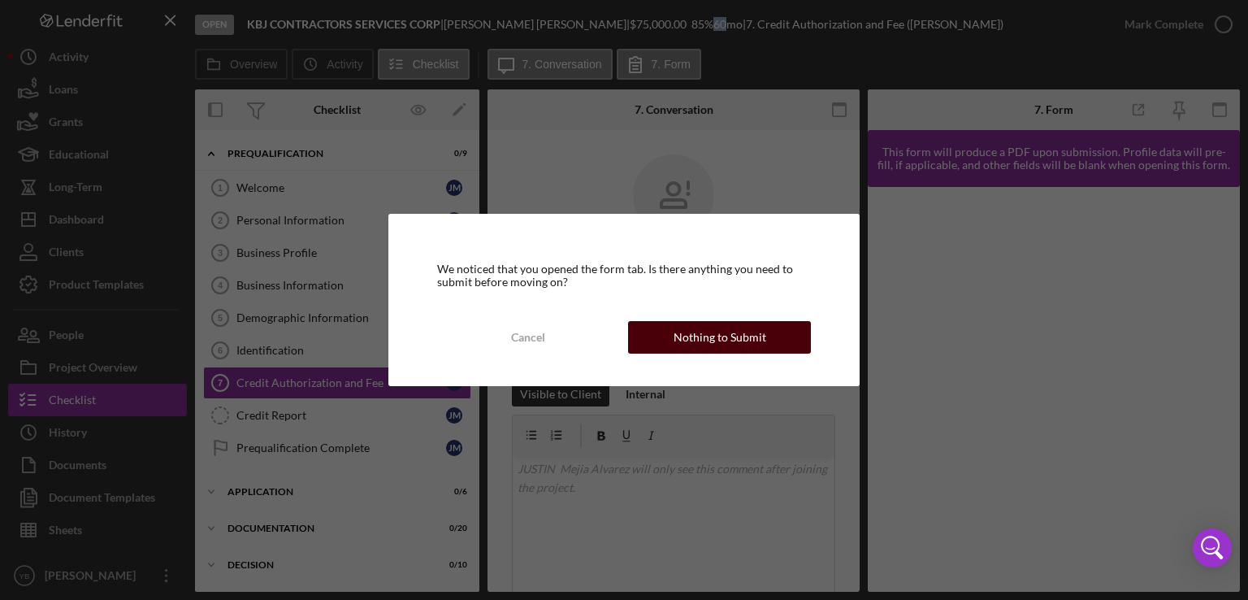
click at [762, 339] on div "Nothing to Submit" at bounding box center [720, 337] width 93 height 33
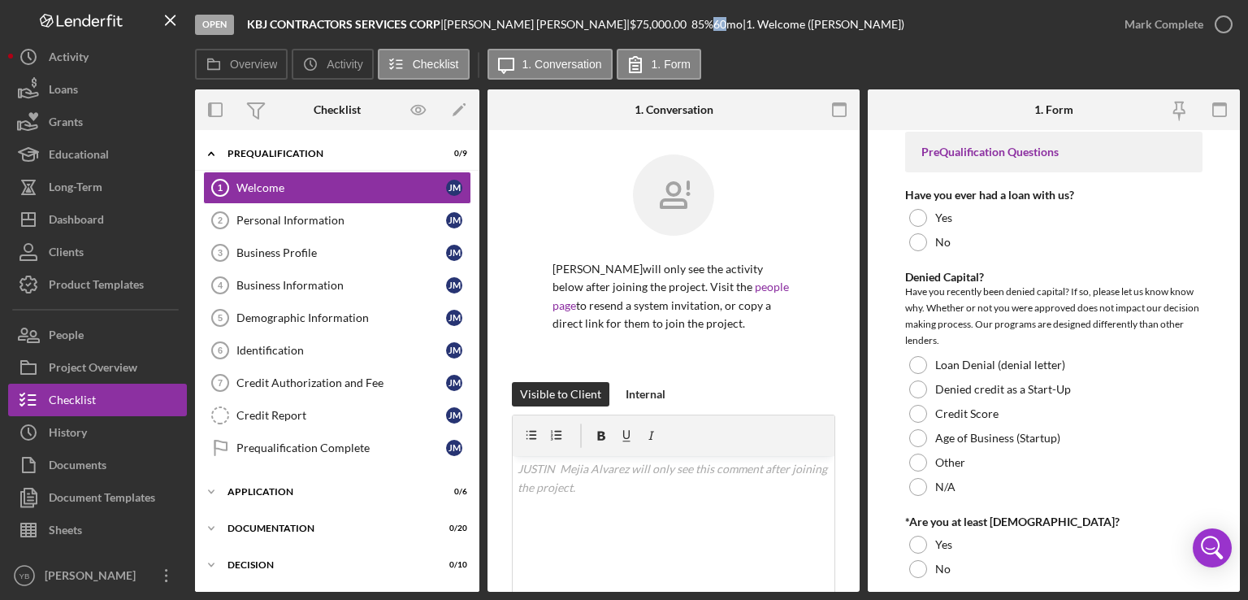
scroll to position [2, 0]
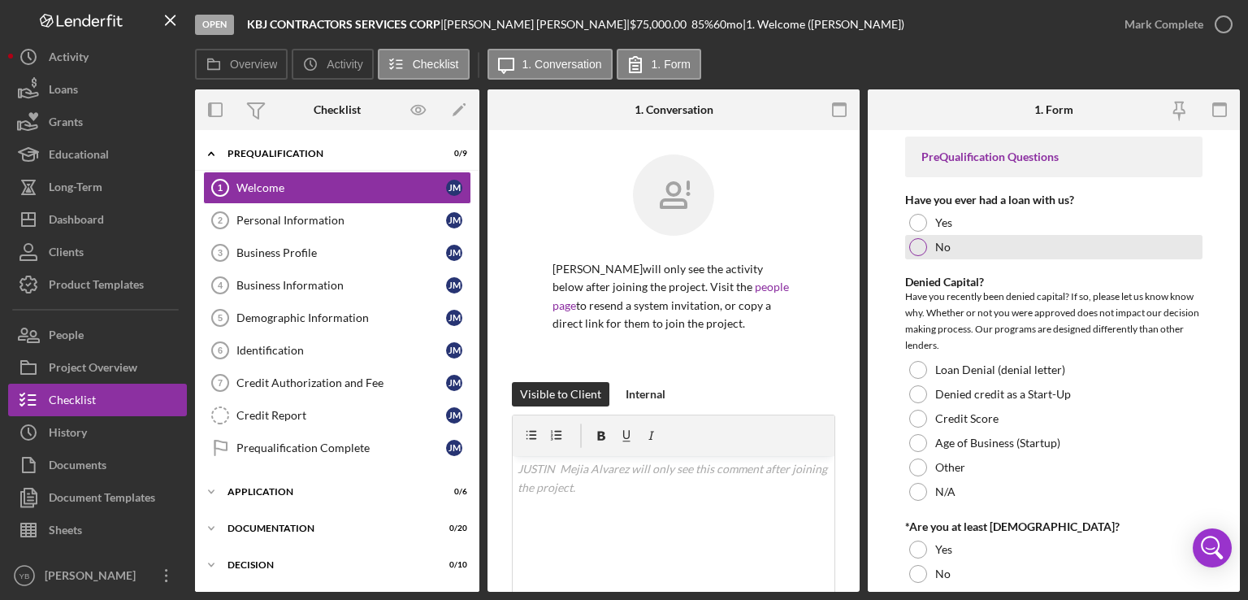
click at [918, 247] on div at bounding box center [918, 247] width 18 height 18
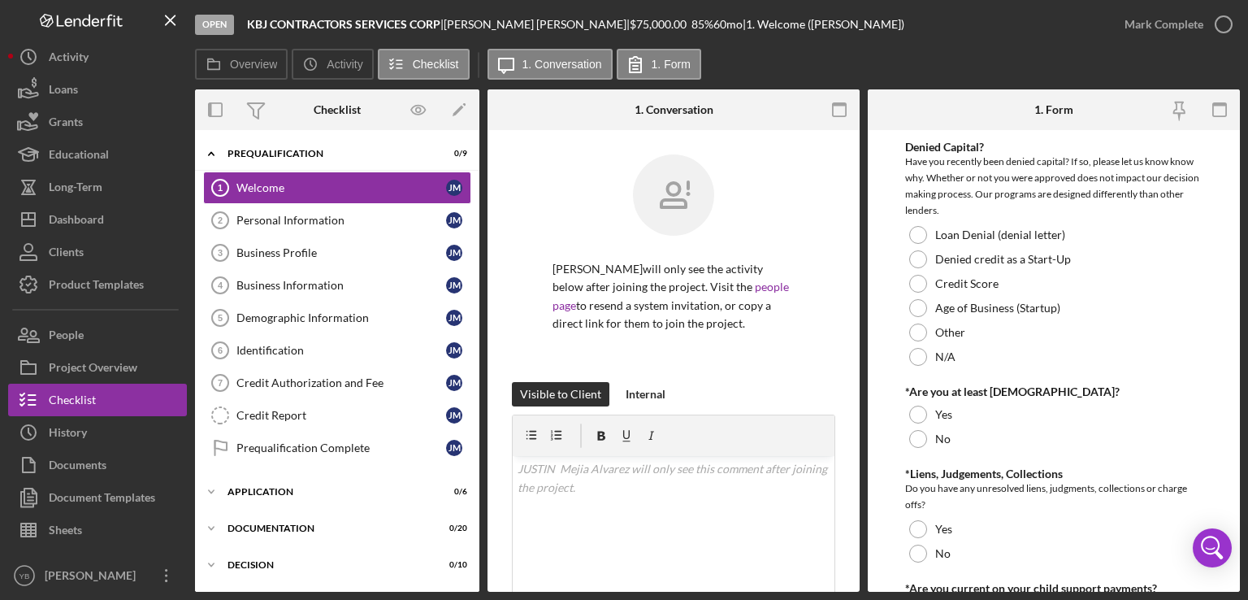
scroll to position [144, 0]
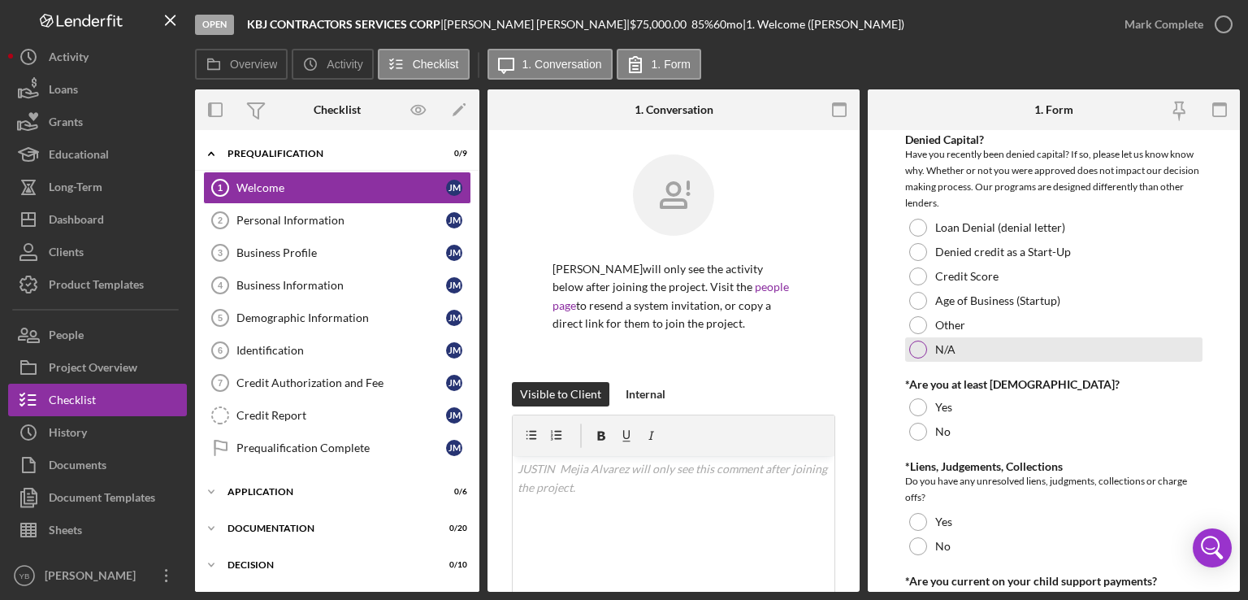
click at [919, 352] on div at bounding box center [918, 350] width 18 height 18
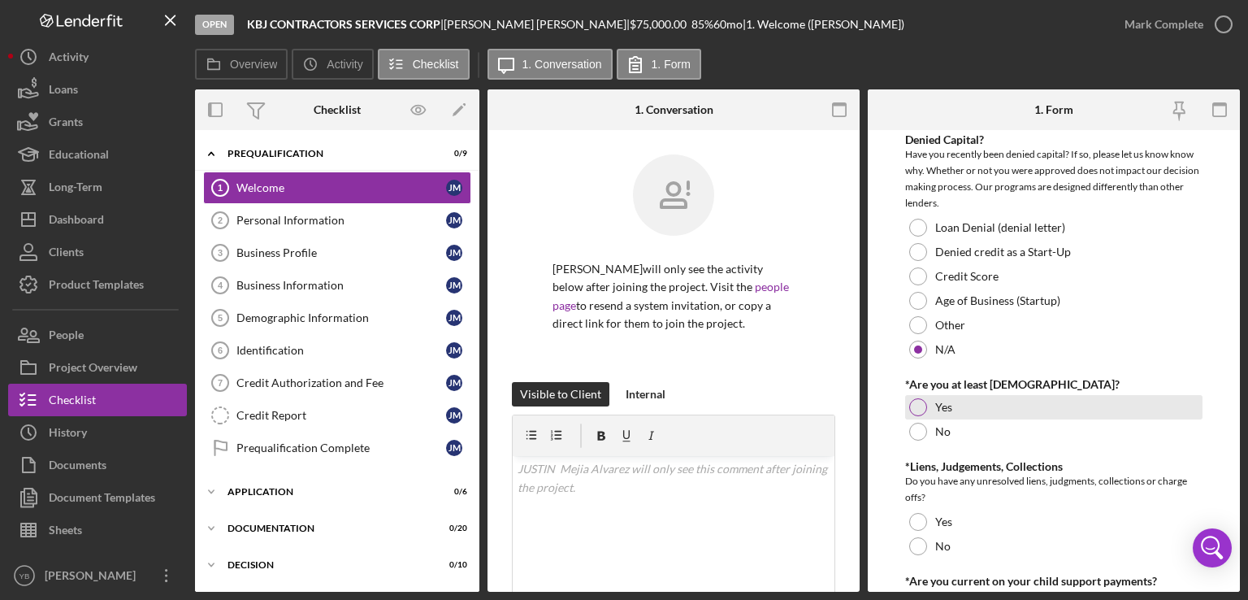
click at [920, 407] on div at bounding box center [918, 407] width 18 height 18
drag, startPoint x: 1241, startPoint y: 323, endPoint x: 1213, endPoint y: 357, distance: 44.4
click at [1213, 357] on div "Open KBJ CONTRACTORS SERVICES CORP | [PERSON_NAME] | $75,000.00 85 % 60 mo | 1.…" at bounding box center [624, 300] width 1248 height 600
click at [1213, 357] on form "PreQualification Questions Have you ever had a loan with us? Yes No Denied Capi…" at bounding box center [1054, 361] width 372 height 462
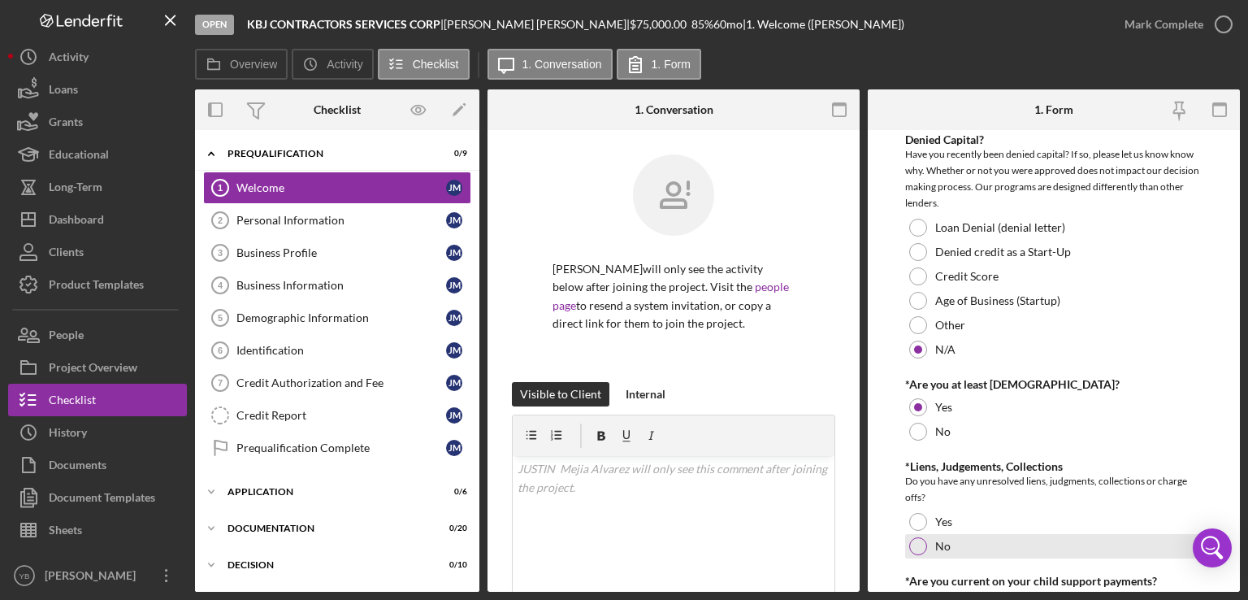
click at [914, 552] on div at bounding box center [918, 546] width 18 height 18
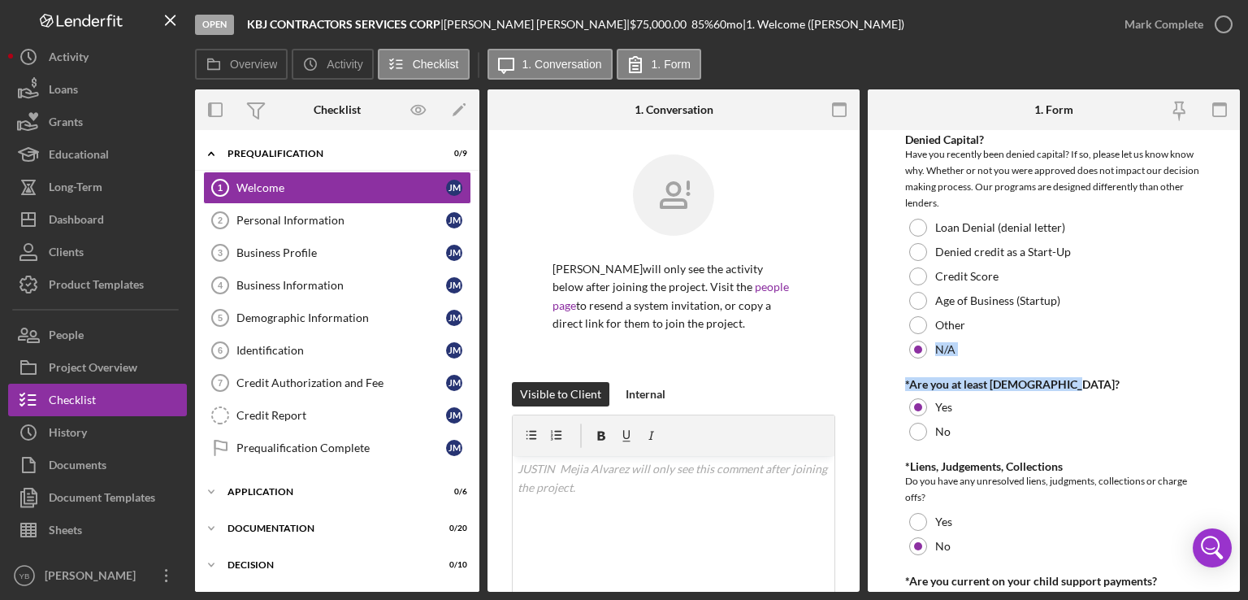
drag, startPoint x: 1242, startPoint y: 336, endPoint x: 1237, endPoint y: 387, distance: 51.4
click at [1237, 387] on div "Open KBJ CONTRACTORS SERVICES CORP | [PERSON_NAME] | $75,000.00 85 % 60 mo | 1.…" at bounding box center [624, 300] width 1248 height 600
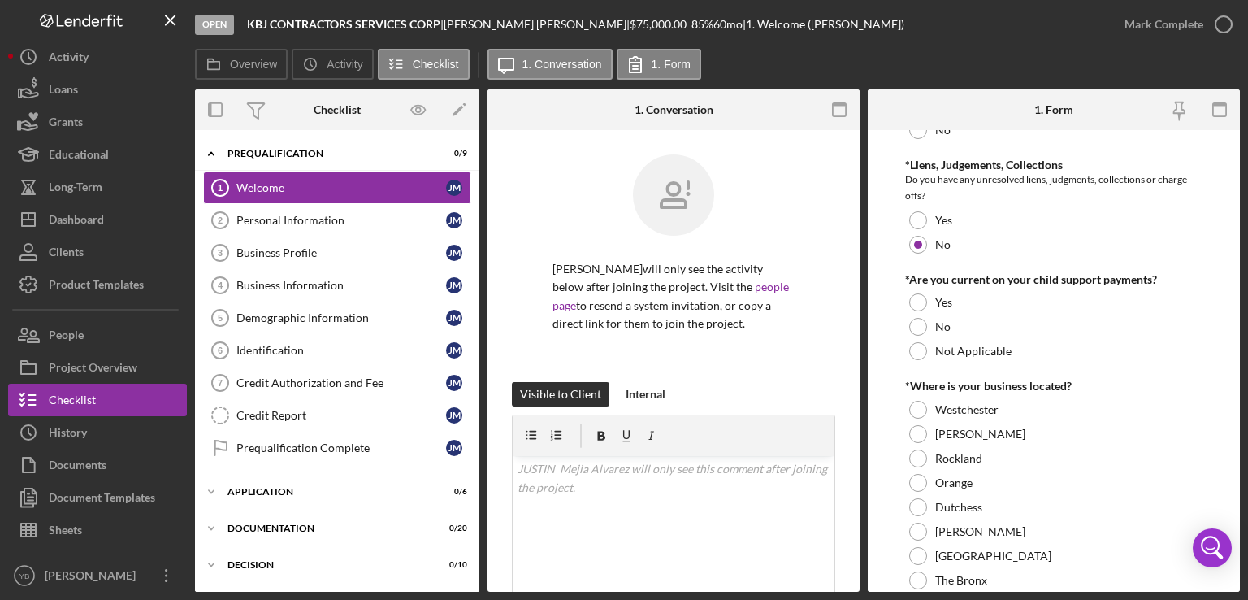
scroll to position [446, 0]
click at [921, 326] on div at bounding box center [918, 326] width 18 height 18
drag, startPoint x: 1242, startPoint y: 375, endPoint x: 1235, endPoint y: 414, distance: 39.6
click at [1235, 414] on div "Open KBJ CONTRACTORS SERVICES CORP | [PERSON_NAME] | $75,000.00 85 % 60 mo | 1.…" at bounding box center [624, 300] width 1248 height 600
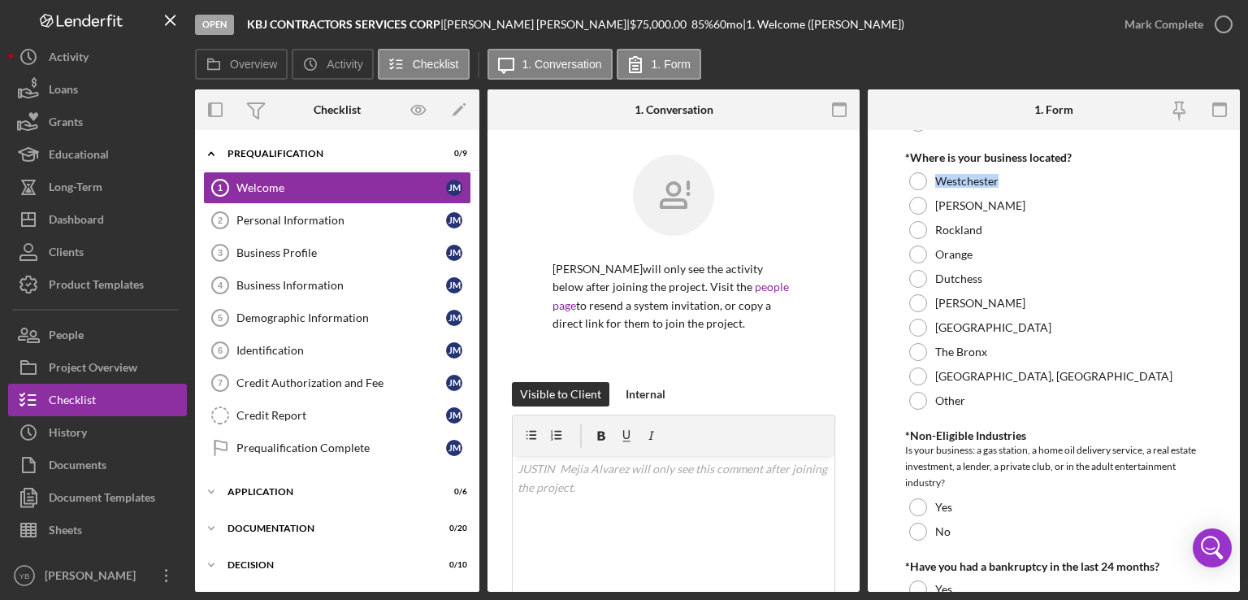
scroll to position [681, 0]
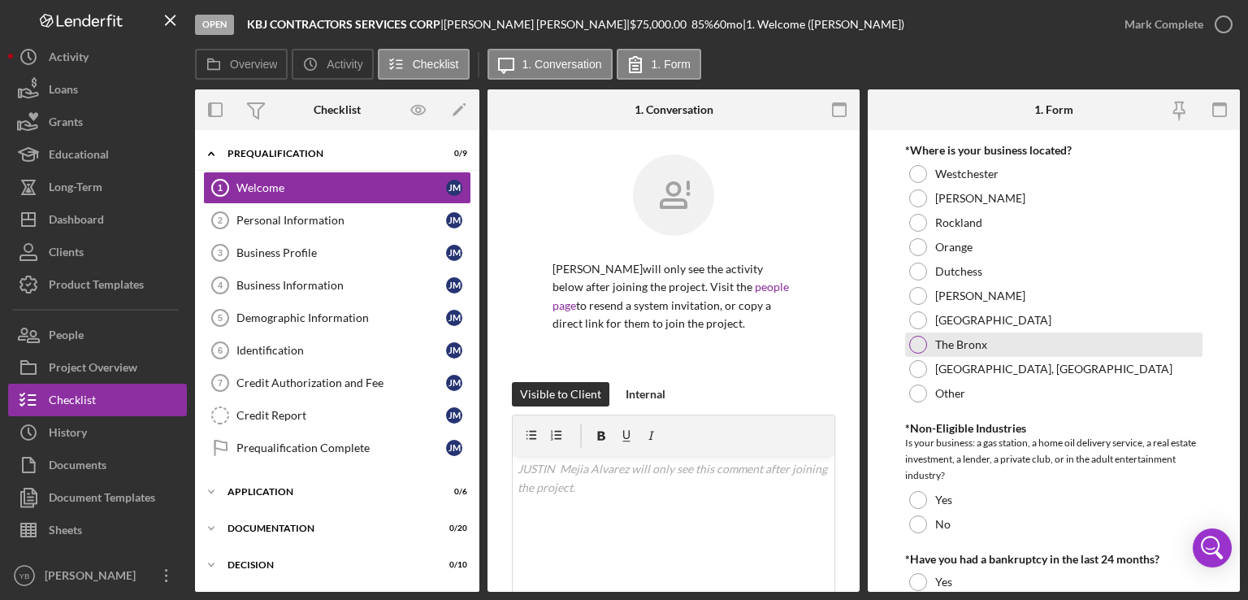
click at [920, 347] on div at bounding box center [918, 345] width 18 height 18
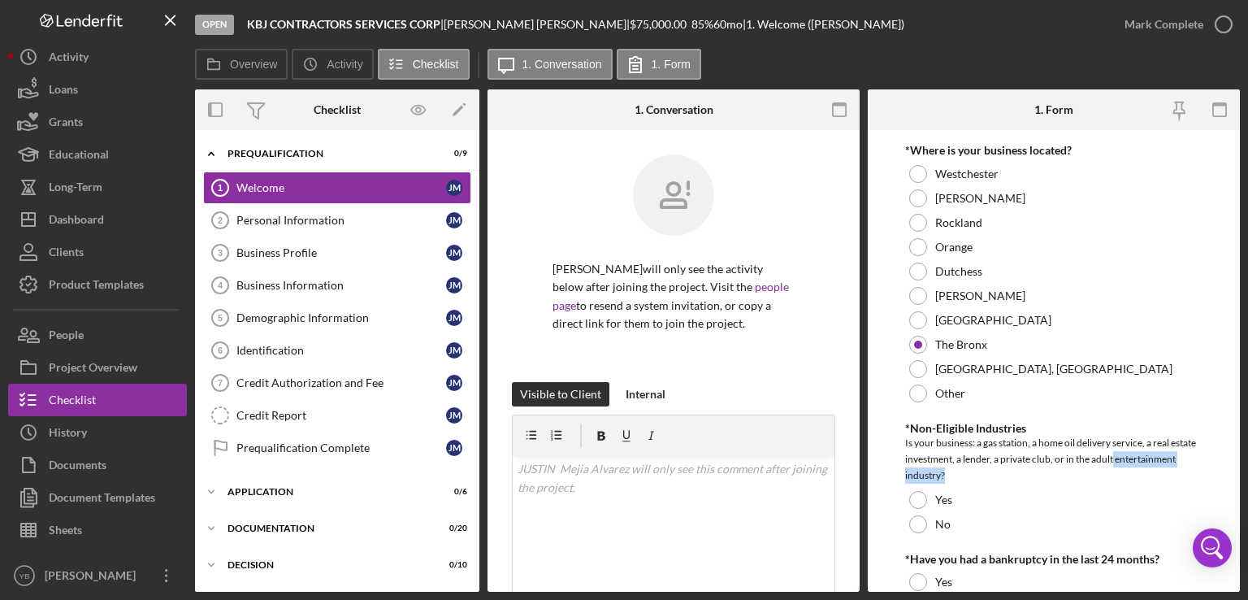
drag, startPoint x: 1243, startPoint y: 462, endPoint x: 1245, endPoint y: 478, distance: 16.4
click at [1245, 478] on div "Open KBJ CONTRACTORS SERVICES CORP | [PERSON_NAME] | $75,000.00 85 % 60 mo | 1.…" at bounding box center [624, 300] width 1248 height 600
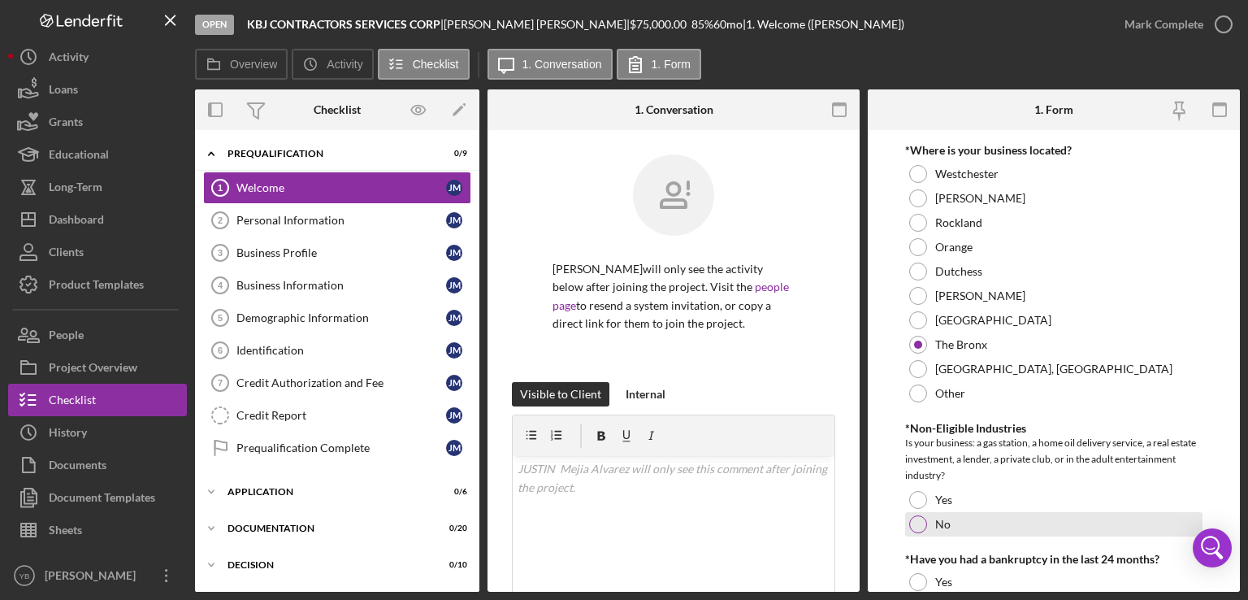
click at [916, 521] on div at bounding box center [918, 524] width 18 height 18
drag, startPoint x: 1240, startPoint y: 510, endPoint x: 1239, endPoint y: 527, distance: 17.1
click at [1239, 527] on div "Open KBJ CONTRACTORS SERVICES CORP | [PERSON_NAME] | $75,000.00 85 % 60 mo | 1.…" at bounding box center [624, 300] width 1248 height 600
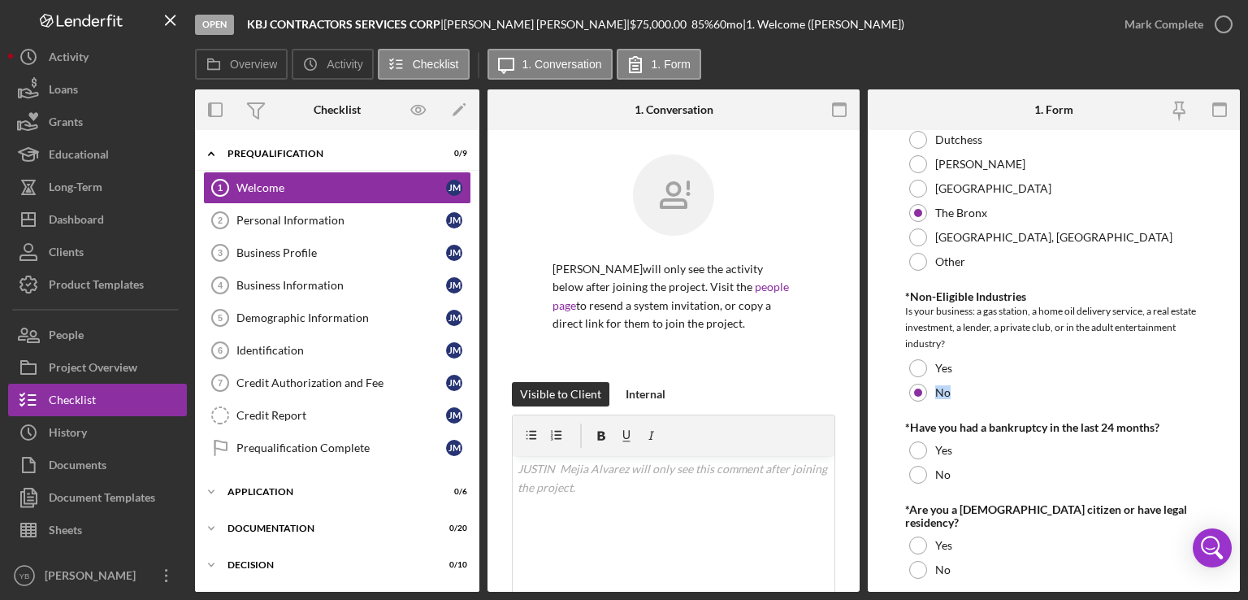
scroll to position [849, 0]
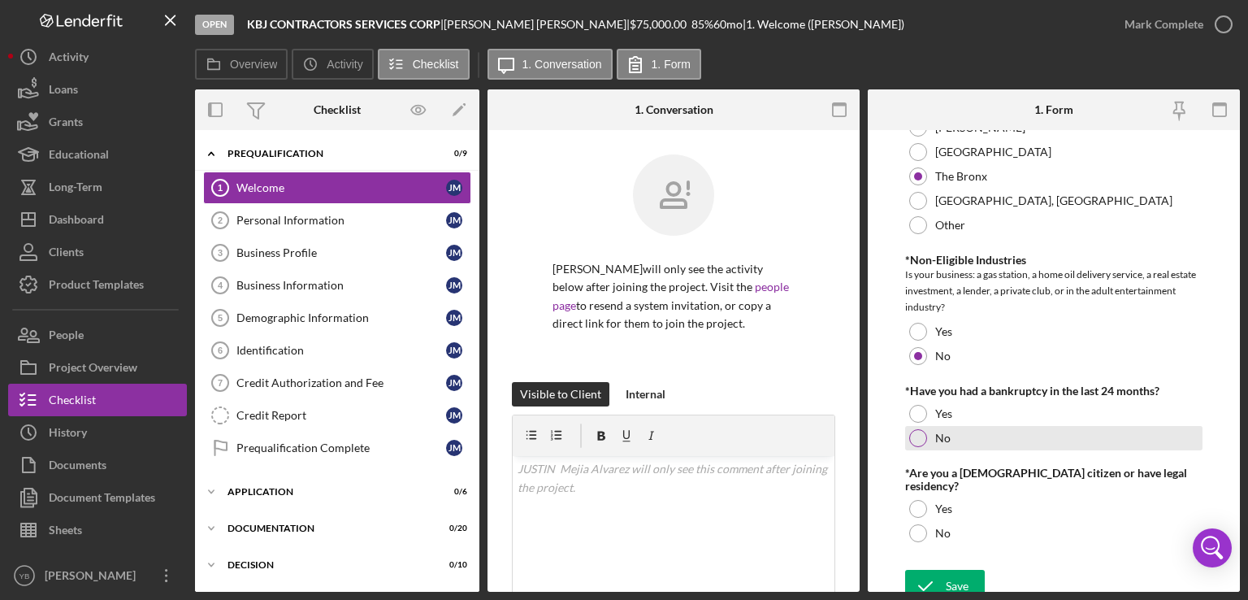
click at [918, 443] on div at bounding box center [918, 438] width 18 height 18
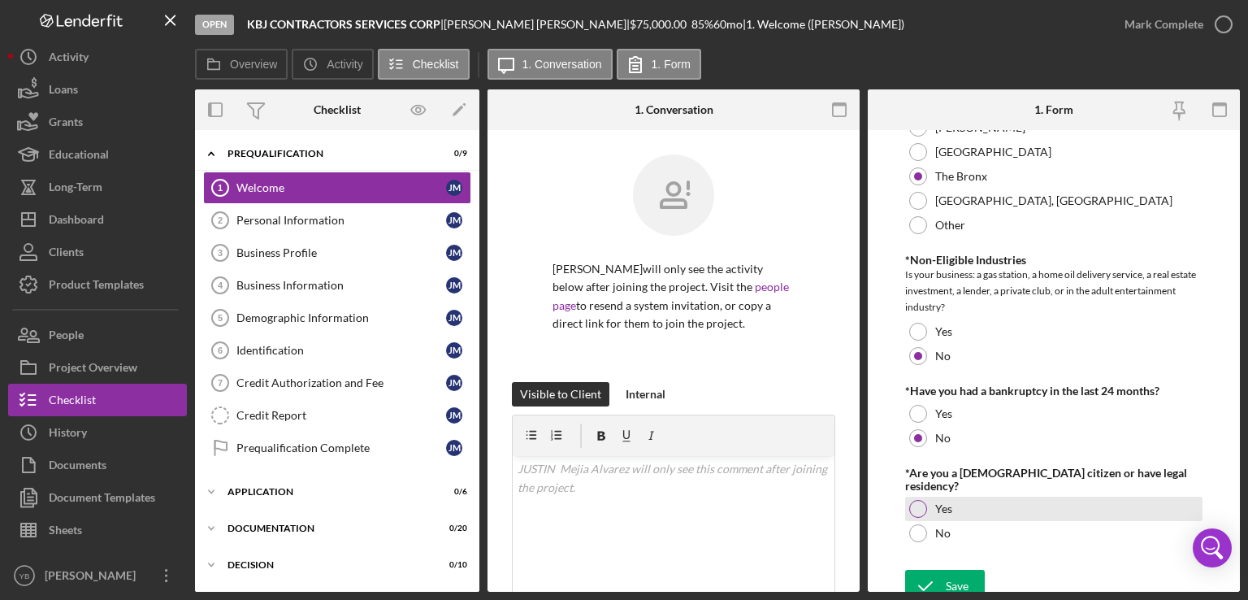
click at [918, 500] on div at bounding box center [918, 509] width 18 height 18
click at [956, 576] on div "Save" at bounding box center [957, 586] width 23 height 33
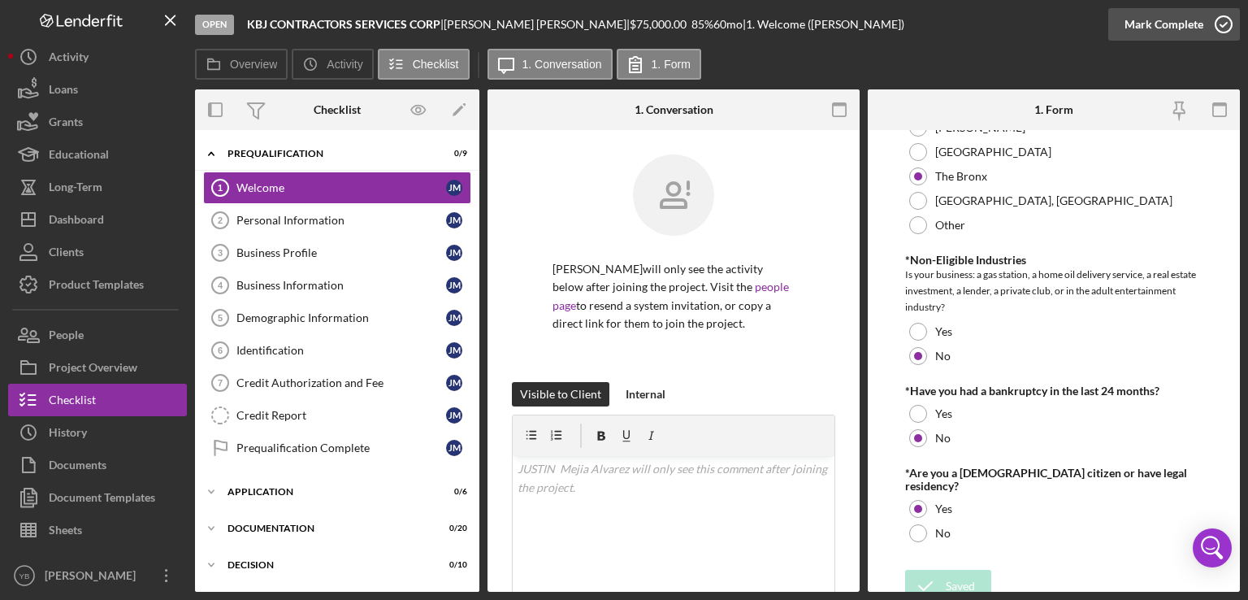
click at [1167, 23] on div "Mark Complete" at bounding box center [1164, 24] width 79 height 33
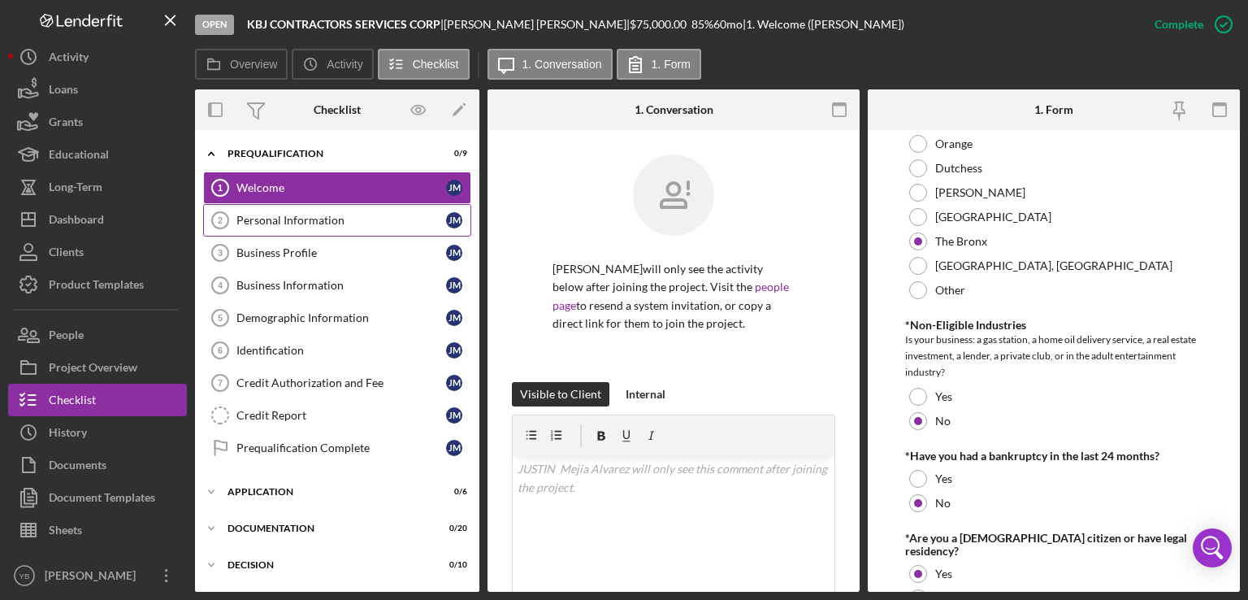
scroll to position [914, 0]
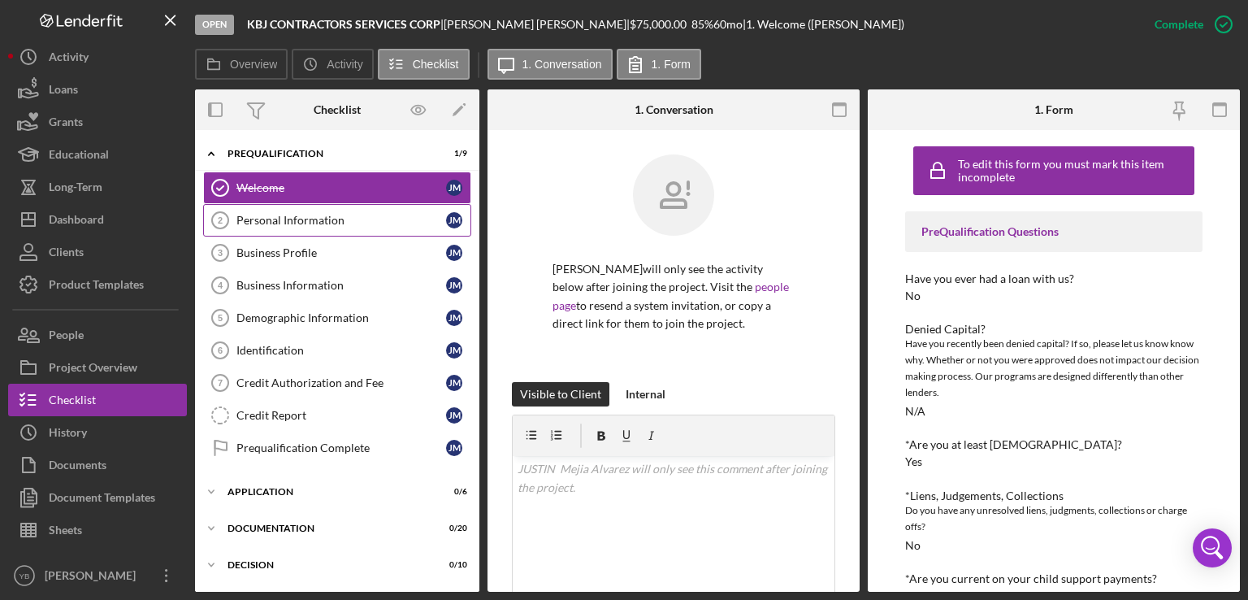
click at [297, 225] on div "Personal Information" at bounding box center [342, 220] width 210 height 13
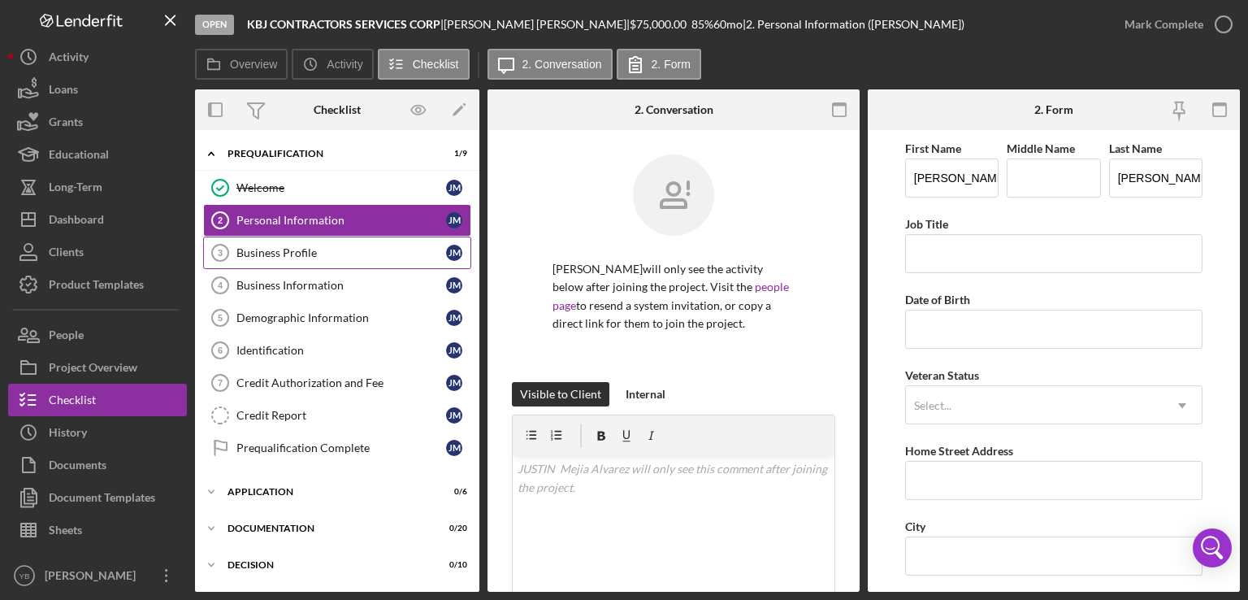
click at [336, 258] on link "Business Profile 3 Business Profile [PERSON_NAME]" at bounding box center [337, 253] width 268 height 33
